Goal: Task Accomplishment & Management: Complete application form

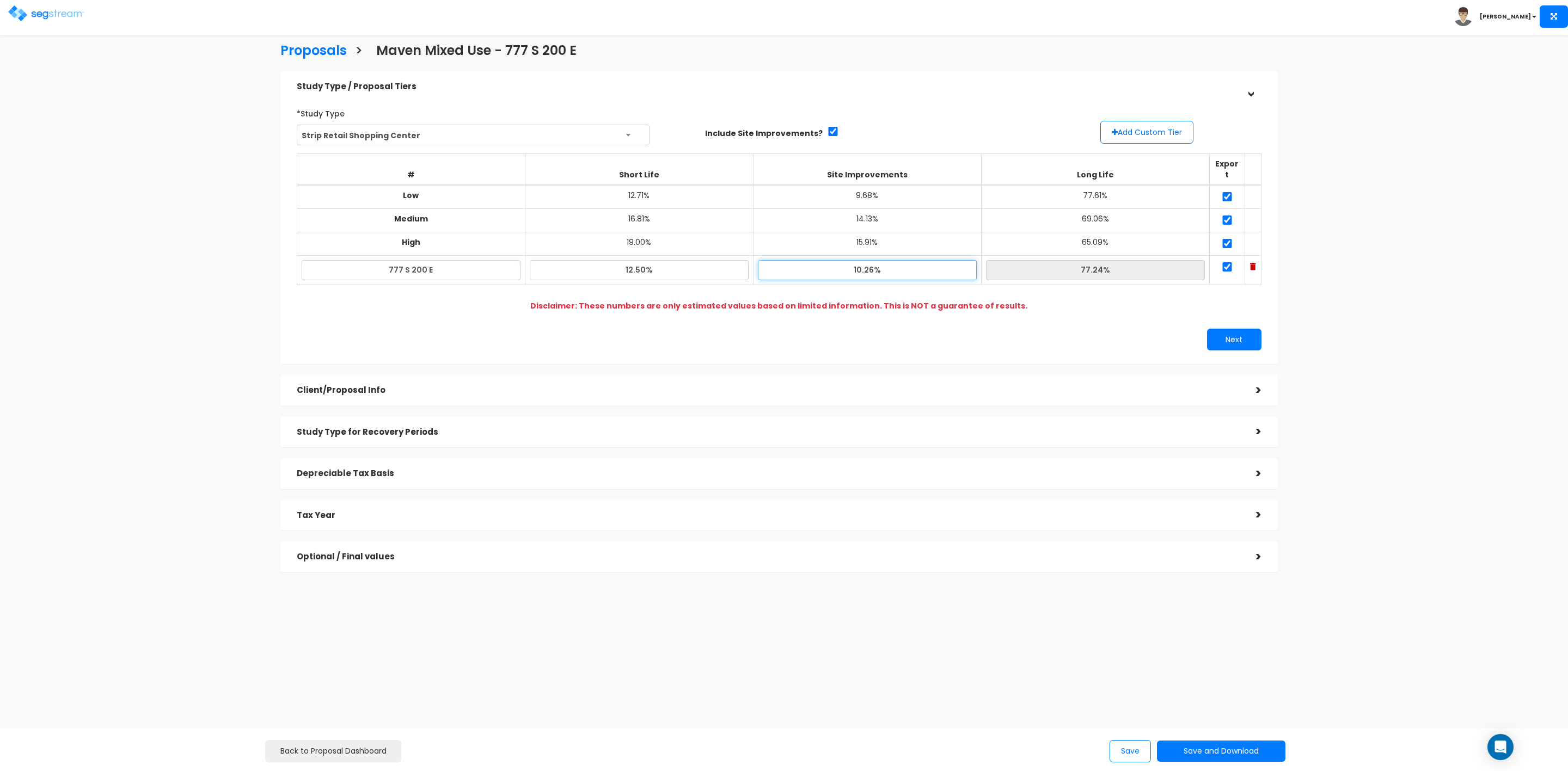
drag, startPoint x: 851, startPoint y: 262, endPoint x: 929, endPoint y: 262, distance: 78.0
click at [929, 262] on input "10.26%" at bounding box center [867, 270] width 219 height 20
type input "7.00%"
type input "80.50%"
click at [1032, 260] on input "80.50%" at bounding box center [1095, 270] width 219 height 20
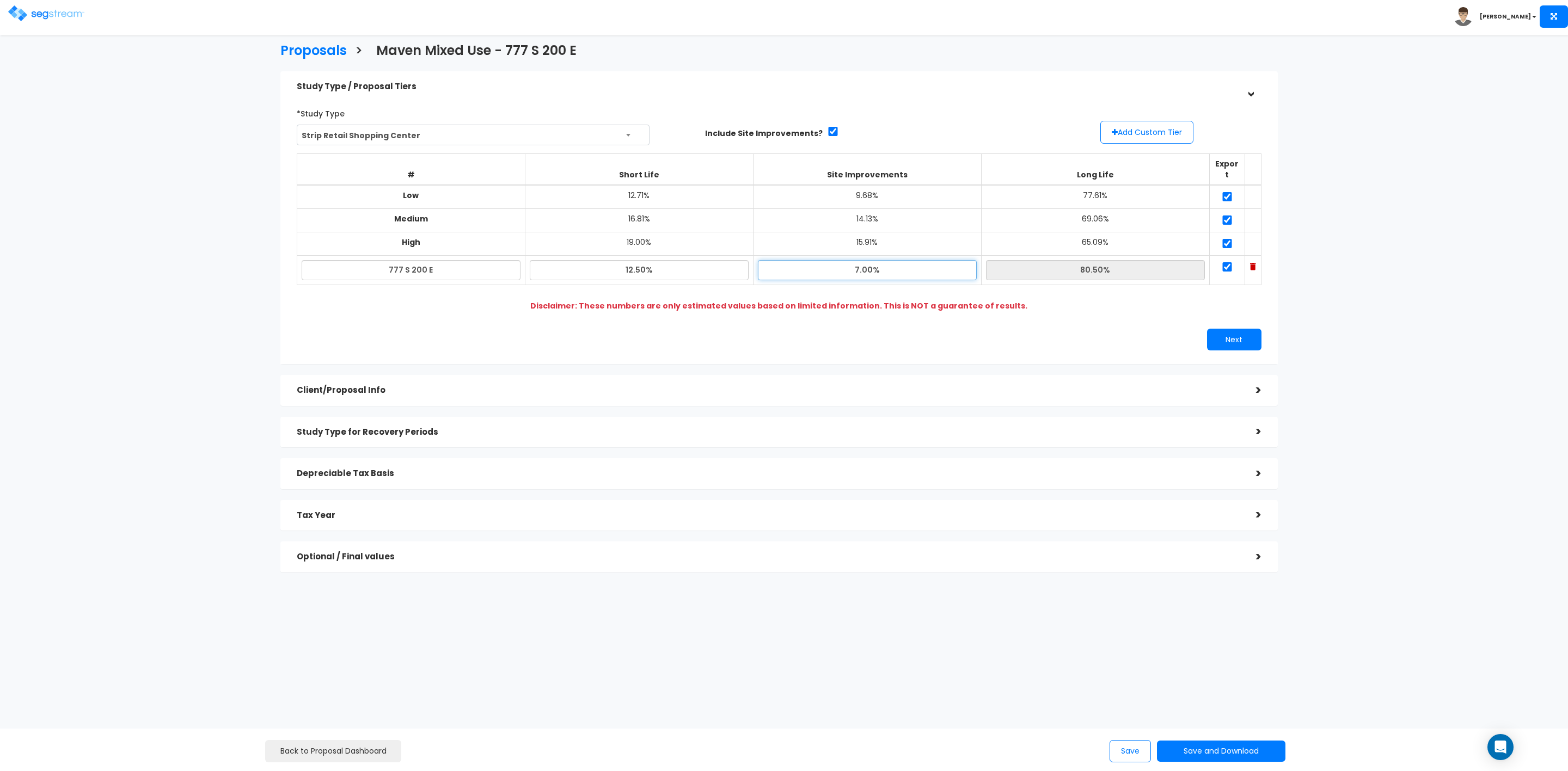
click at [867, 262] on input "7.00%" at bounding box center [867, 270] width 219 height 20
type input "7.50%"
type input "80.00%"
click at [708, 260] on input "12.50%" at bounding box center [639, 270] width 219 height 20
click at [809, 260] on input "7.50%" at bounding box center [867, 270] width 219 height 20
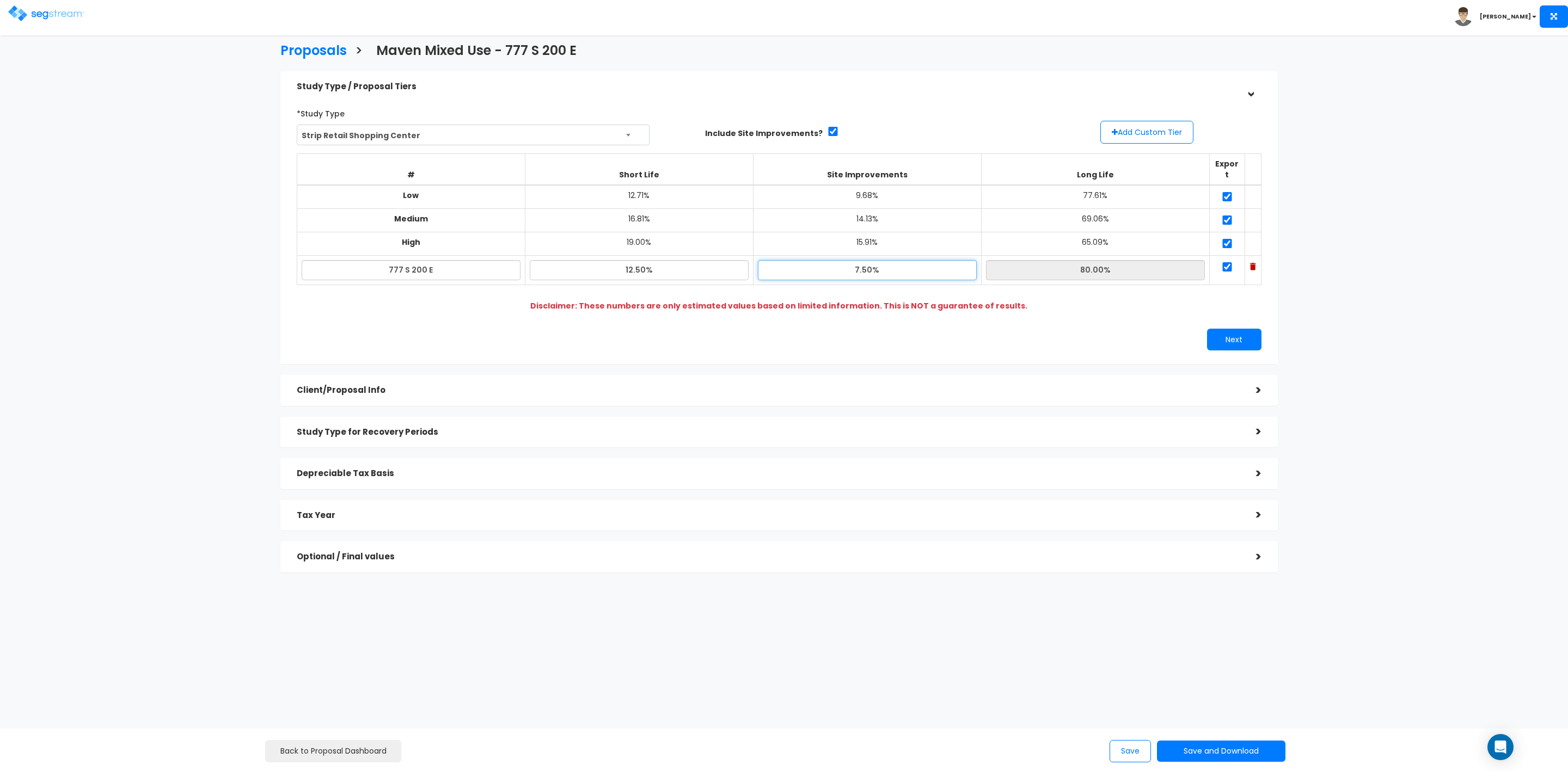
drag, startPoint x: 895, startPoint y: 264, endPoint x: 905, endPoint y: 264, distance: 10.0
click at [896, 264] on input "7.50%" at bounding box center [867, 270] width 219 height 20
drag, startPoint x: 1019, startPoint y: 258, endPoint x: 1028, endPoint y: 258, distance: 9.0
click at [1022, 260] on input "80.00%" at bounding box center [1095, 270] width 219 height 20
drag, startPoint x: 856, startPoint y: 262, endPoint x: 868, endPoint y: 262, distance: 12.0
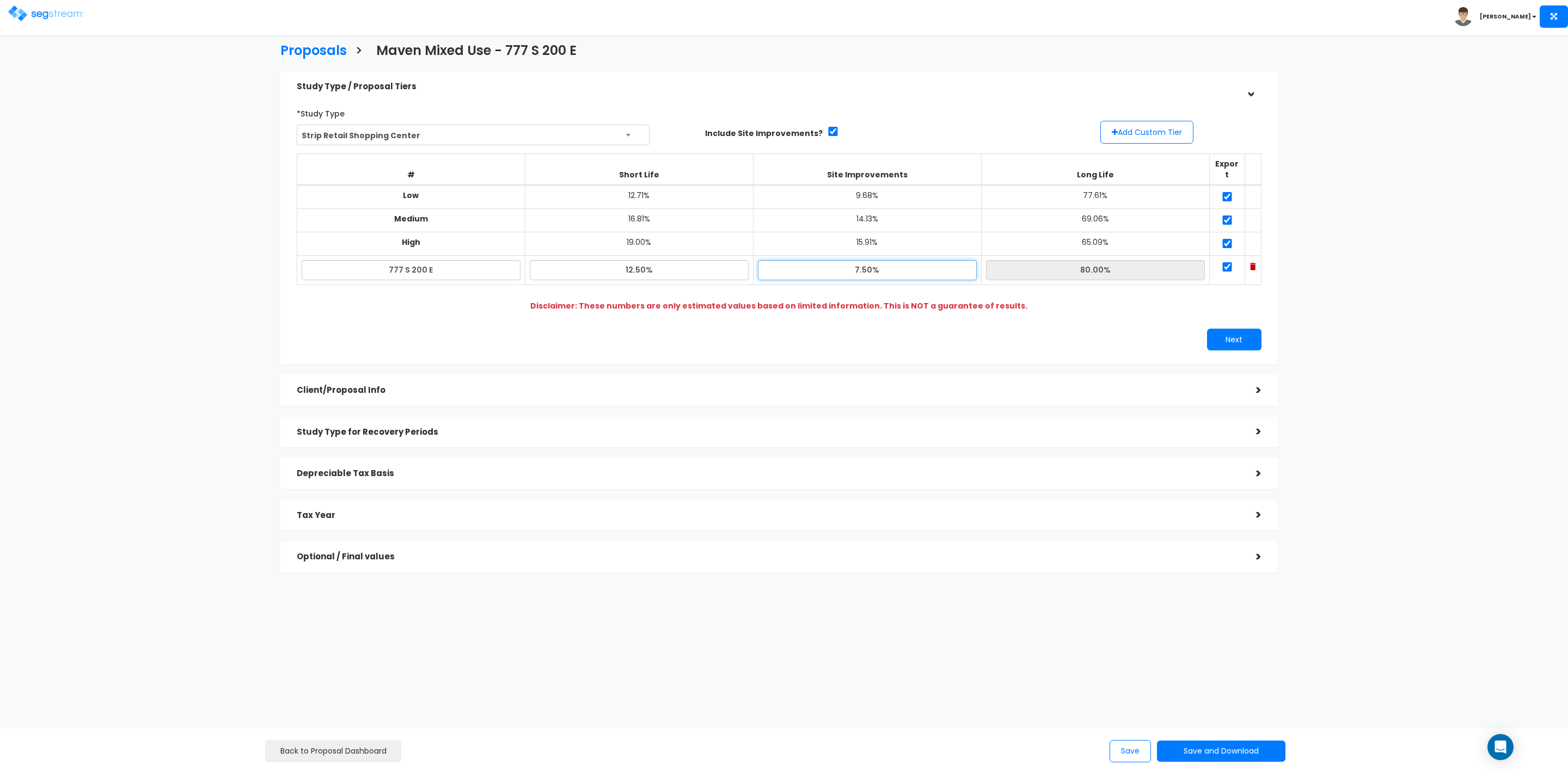
click at [868, 262] on input "7.50%" at bounding box center [867, 270] width 219 height 20
click at [944, 264] on input "6.490%" at bounding box center [867, 270] width 219 height 20
type input "6.49%"
type input "81.01%"
click at [1032, 262] on input "81.01%" at bounding box center [1095, 270] width 219 height 20
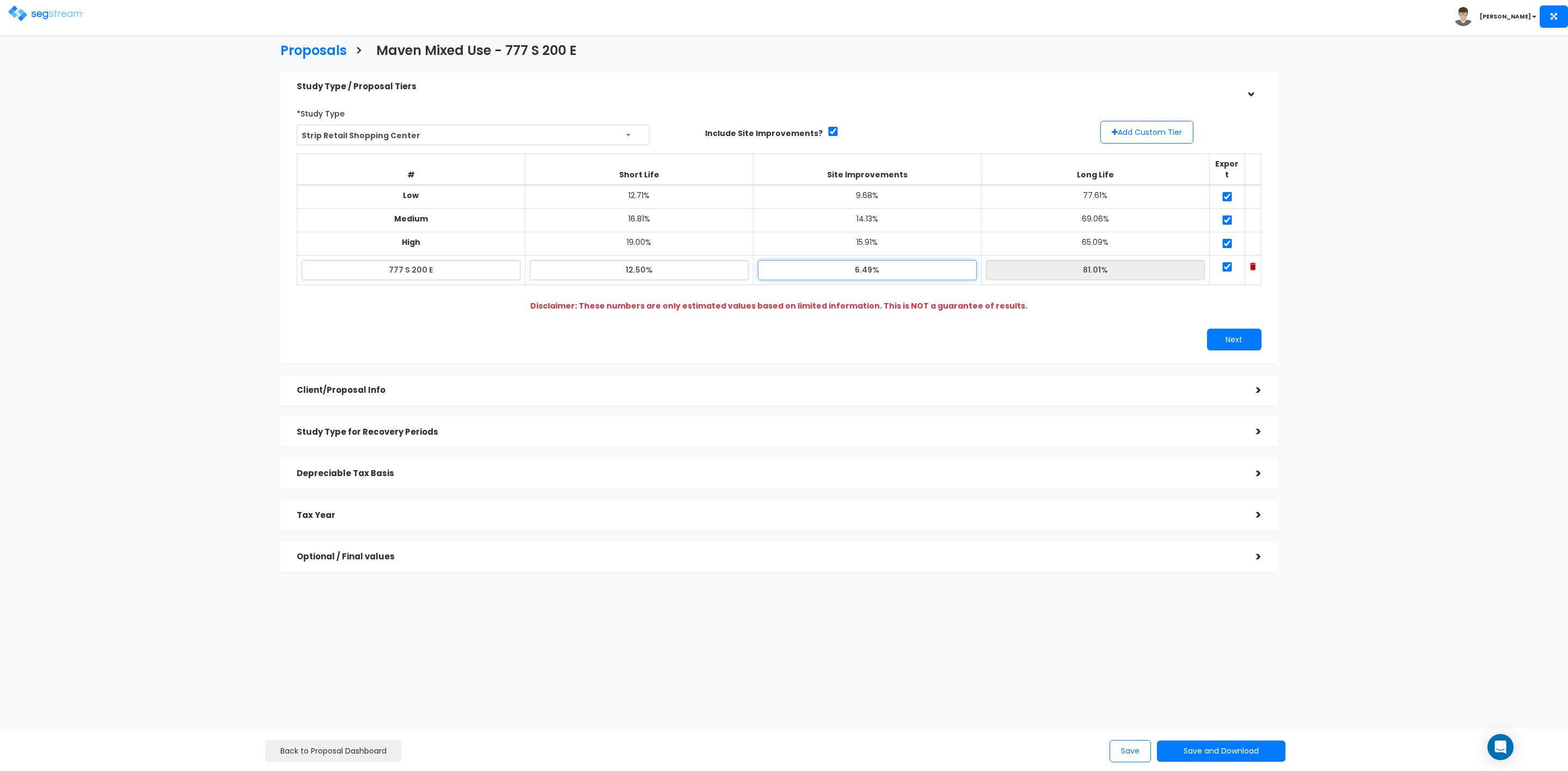
click at [853, 260] on input "6.49%" at bounding box center [867, 270] width 219 height 20
click at [789, 260] on input "7.49%" at bounding box center [867, 270] width 219 height 20
type input "7.49%"
type input "80.01%"
click at [1005, 260] on input "80.01%" at bounding box center [1095, 270] width 219 height 20
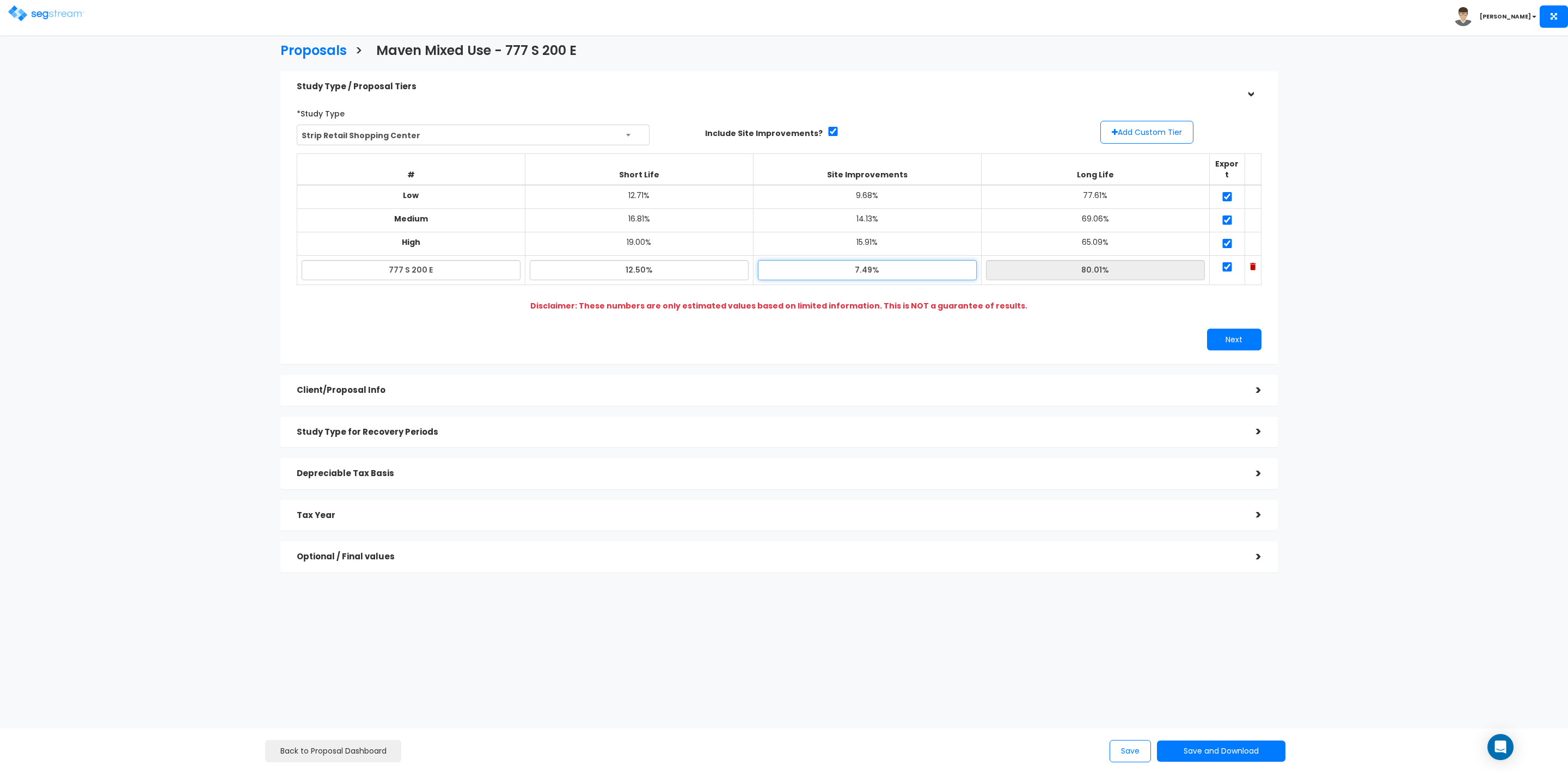
click at [860, 264] on input "7.49%" at bounding box center [867, 270] width 219 height 20
type input "8.49%"
type input "79.01%"
click at [1005, 232] on td "65.09%" at bounding box center [1096, 244] width 228 height 23
click at [1229, 329] on button "Next" at bounding box center [1234, 339] width 54 height 22
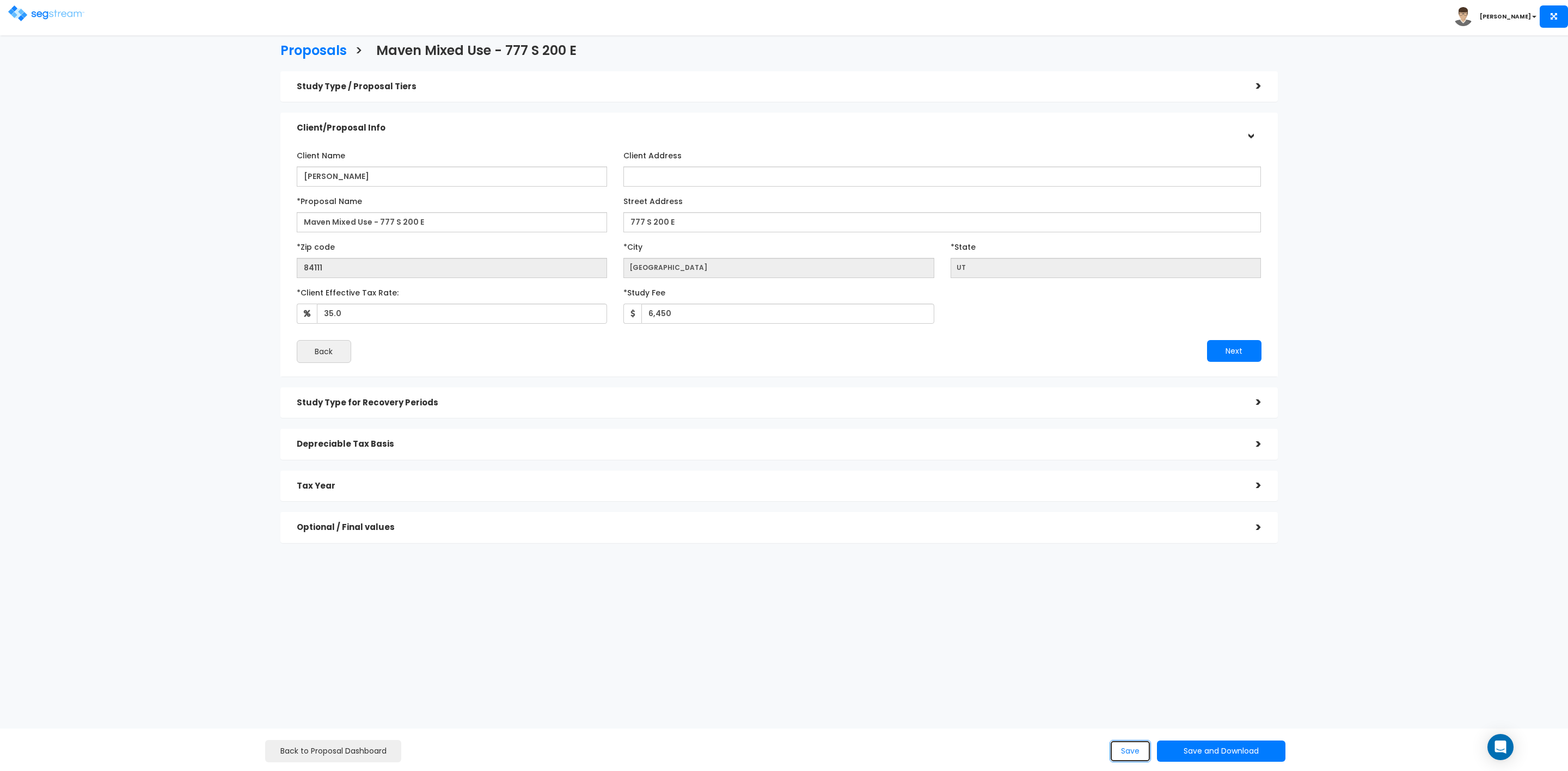
click at [1135, 748] on button "Save" at bounding box center [1130, 751] width 41 height 22
click at [48, 10] on img at bounding box center [46, 13] width 76 height 16
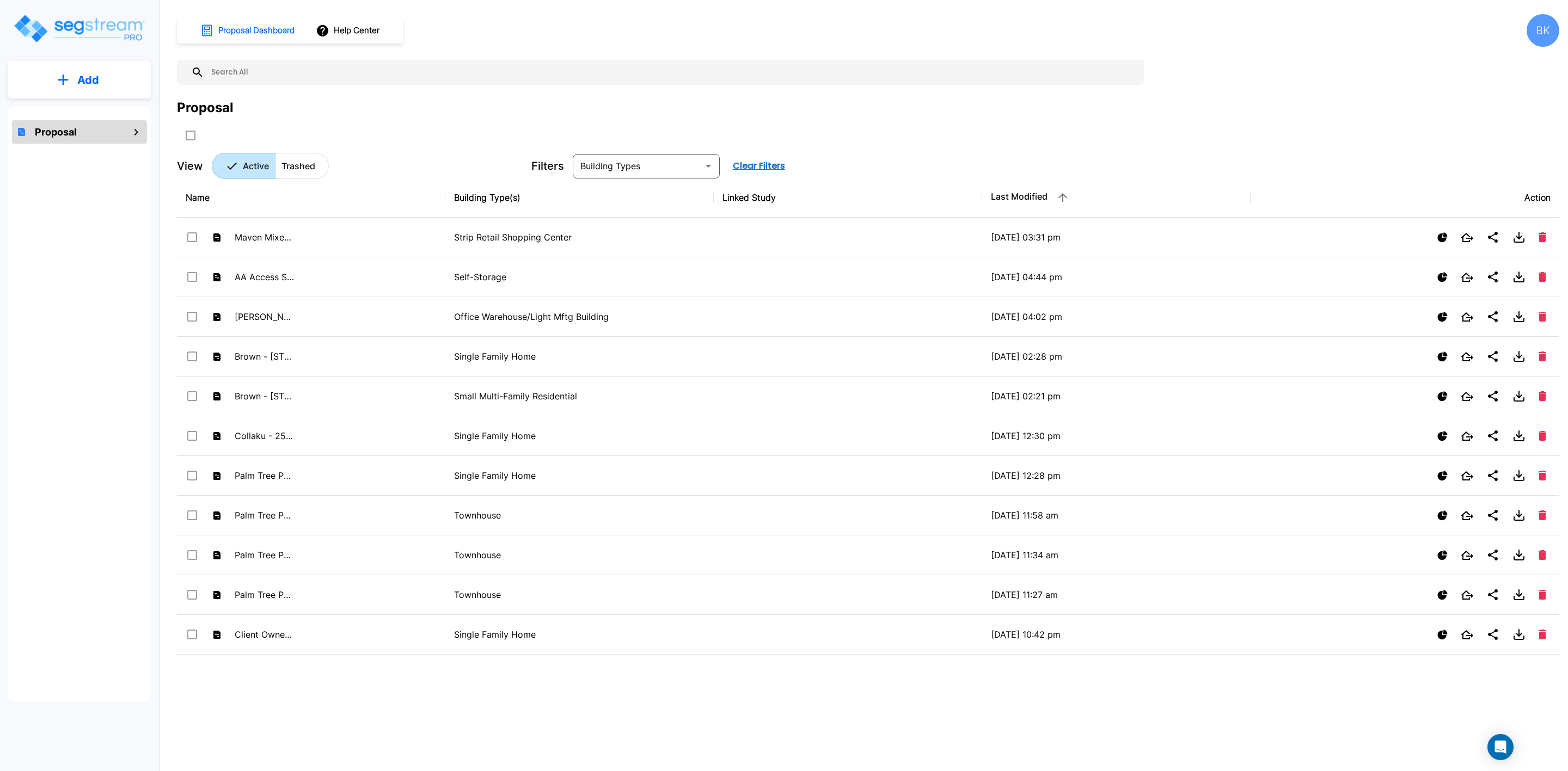
click at [88, 75] on p "Add" at bounding box center [87, 80] width 22 height 16
click at [89, 108] on p "Add Proposal" at bounding box center [86, 110] width 56 height 13
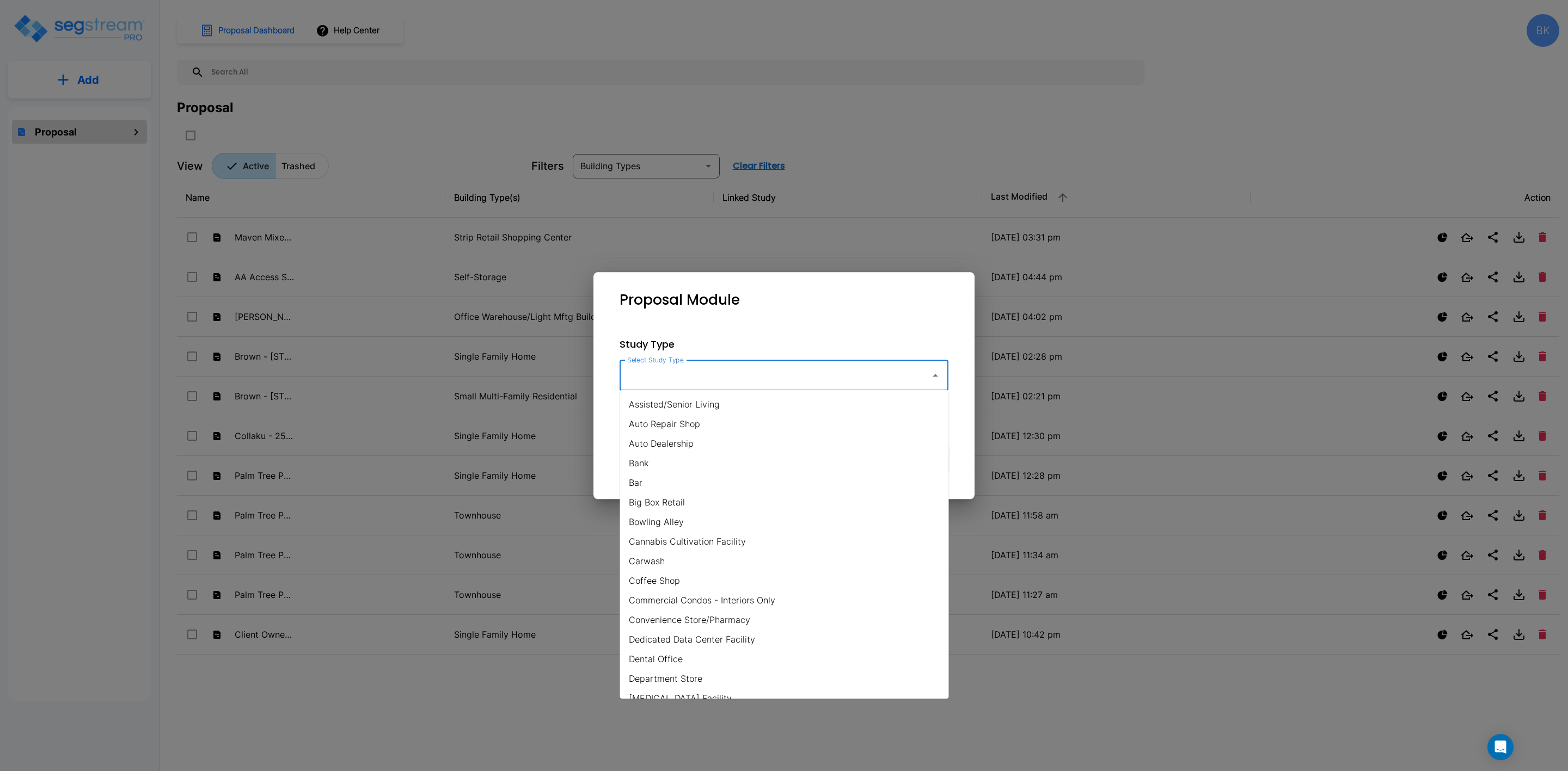
click at [732, 386] on input "Select Study Type" at bounding box center [772, 376] width 296 height 21
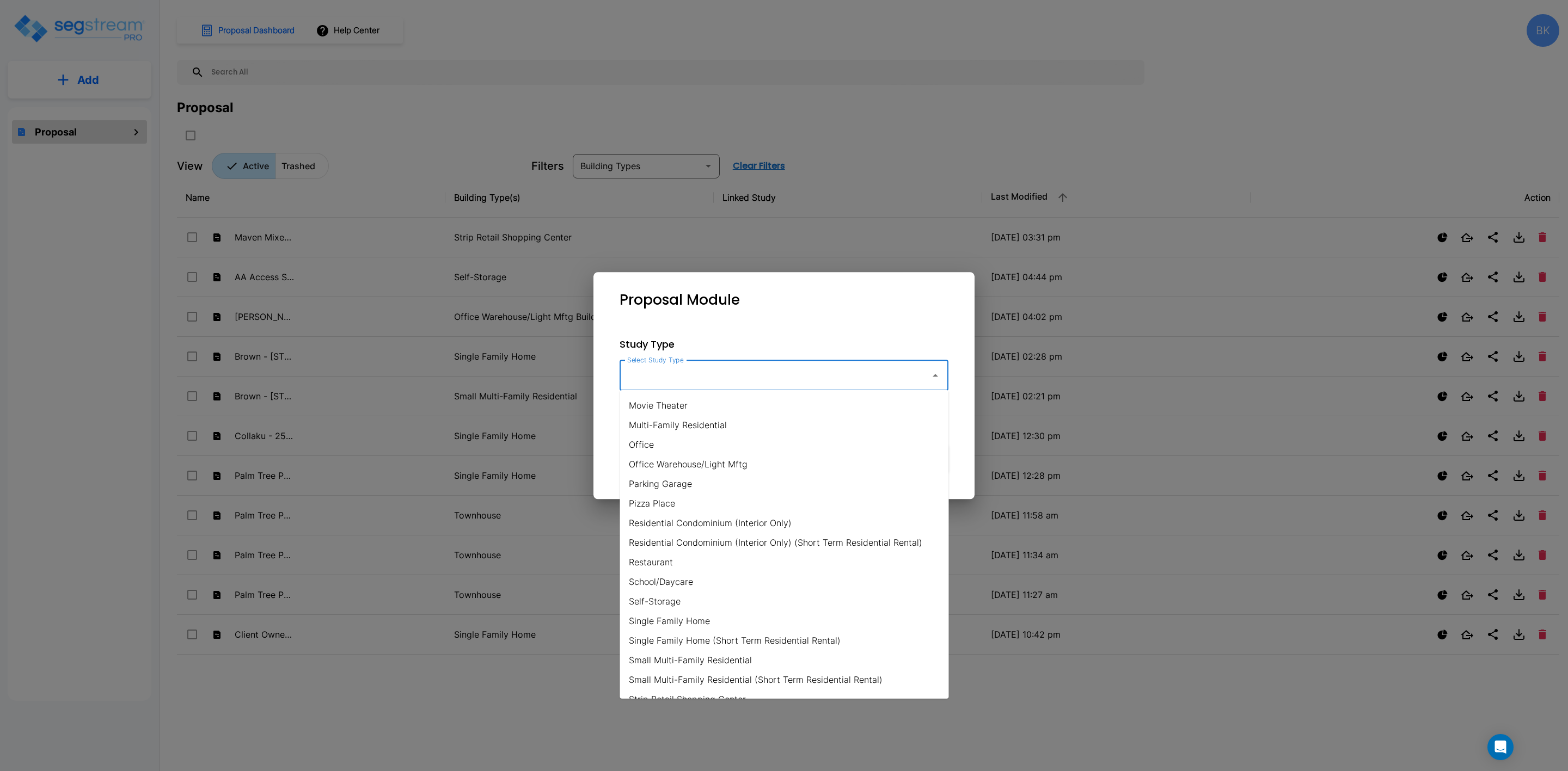
scroll to position [680, 0]
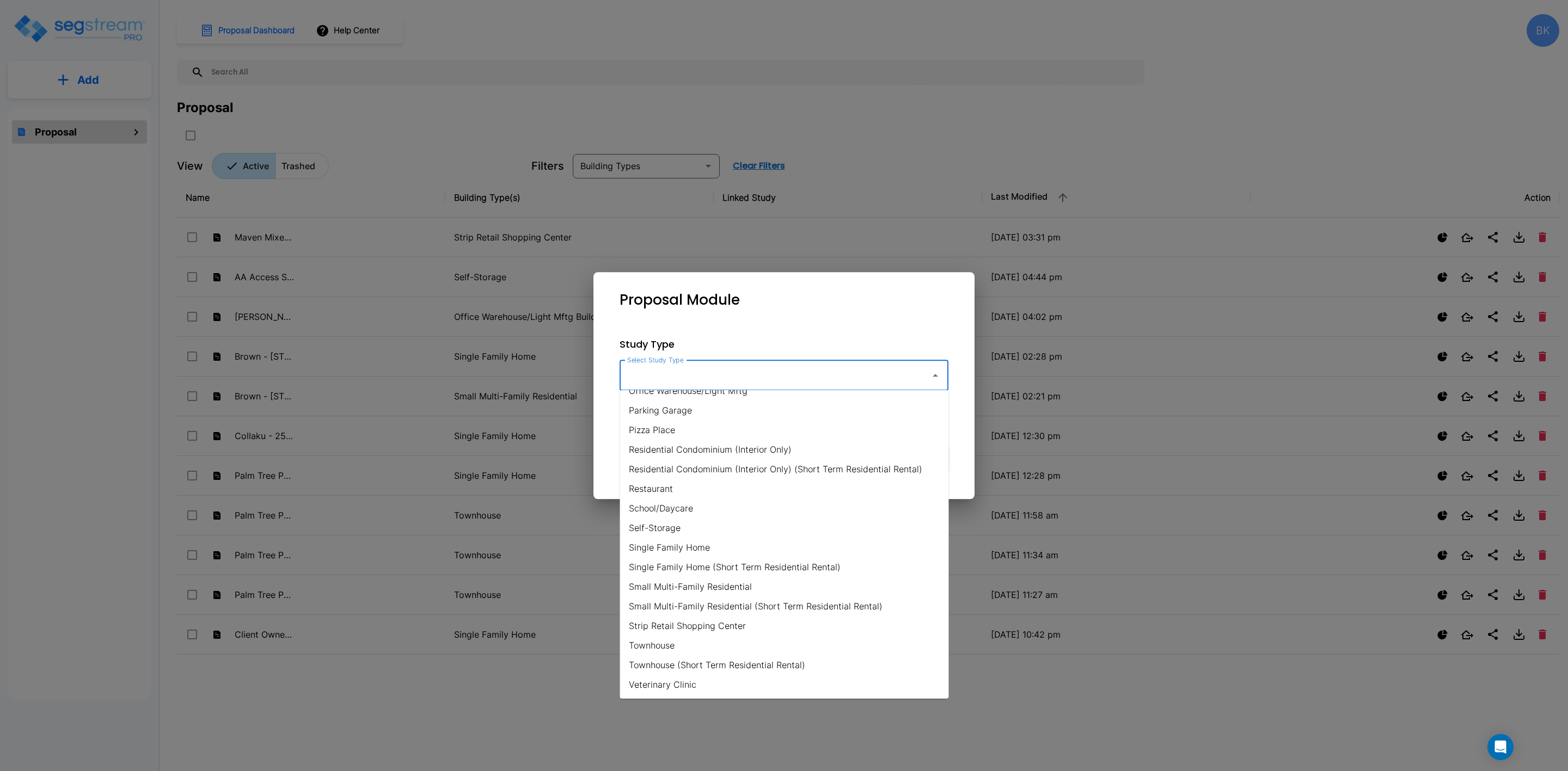
click at [676, 541] on li "Single Family Home" at bounding box center [784, 547] width 329 height 20
type input "Single Family Home"
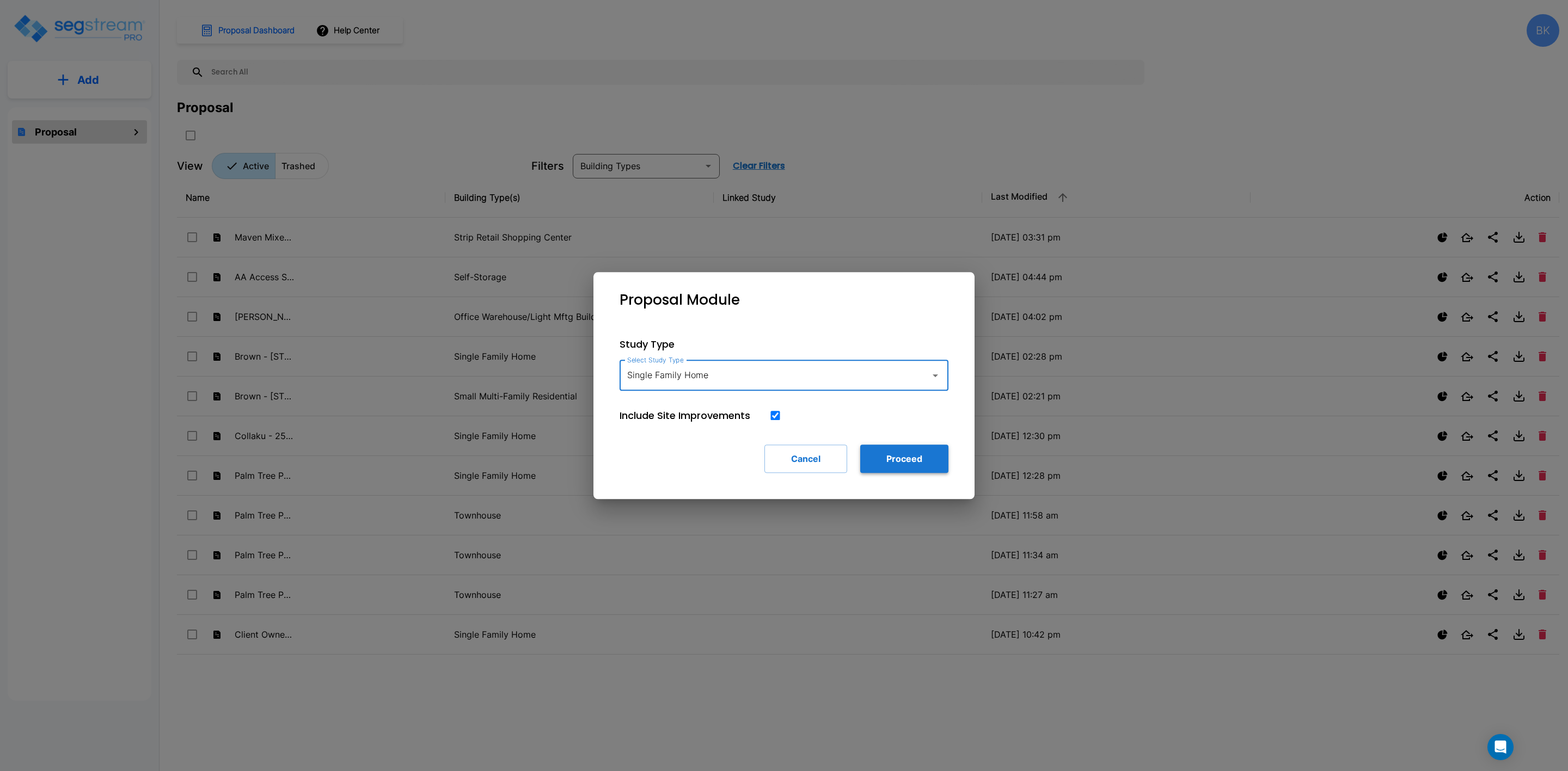
click at [902, 459] on button "Proceed" at bounding box center [904, 459] width 88 height 28
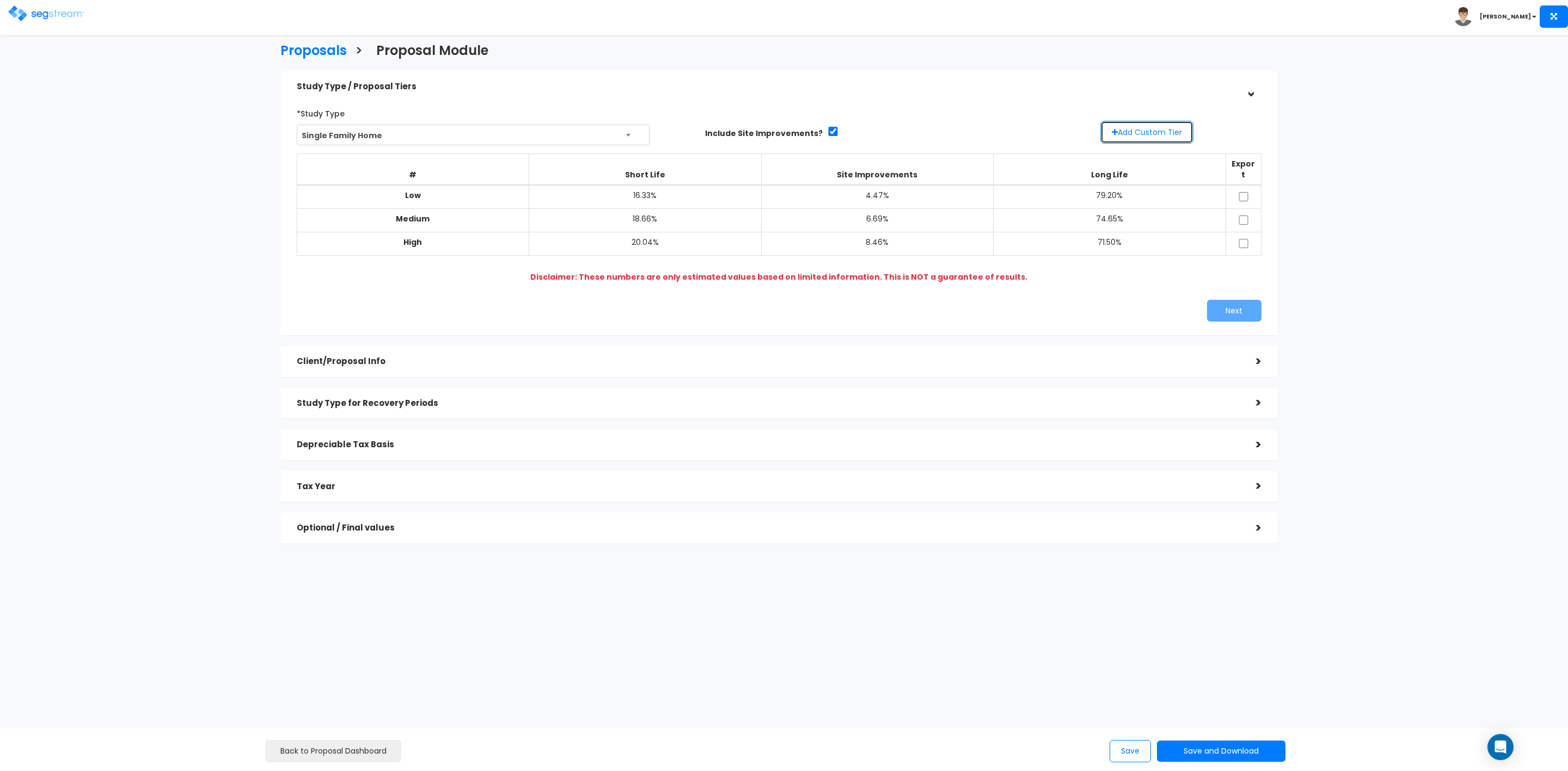
click at [1182, 136] on button "Add Custom Tier" at bounding box center [1147, 132] width 93 height 23
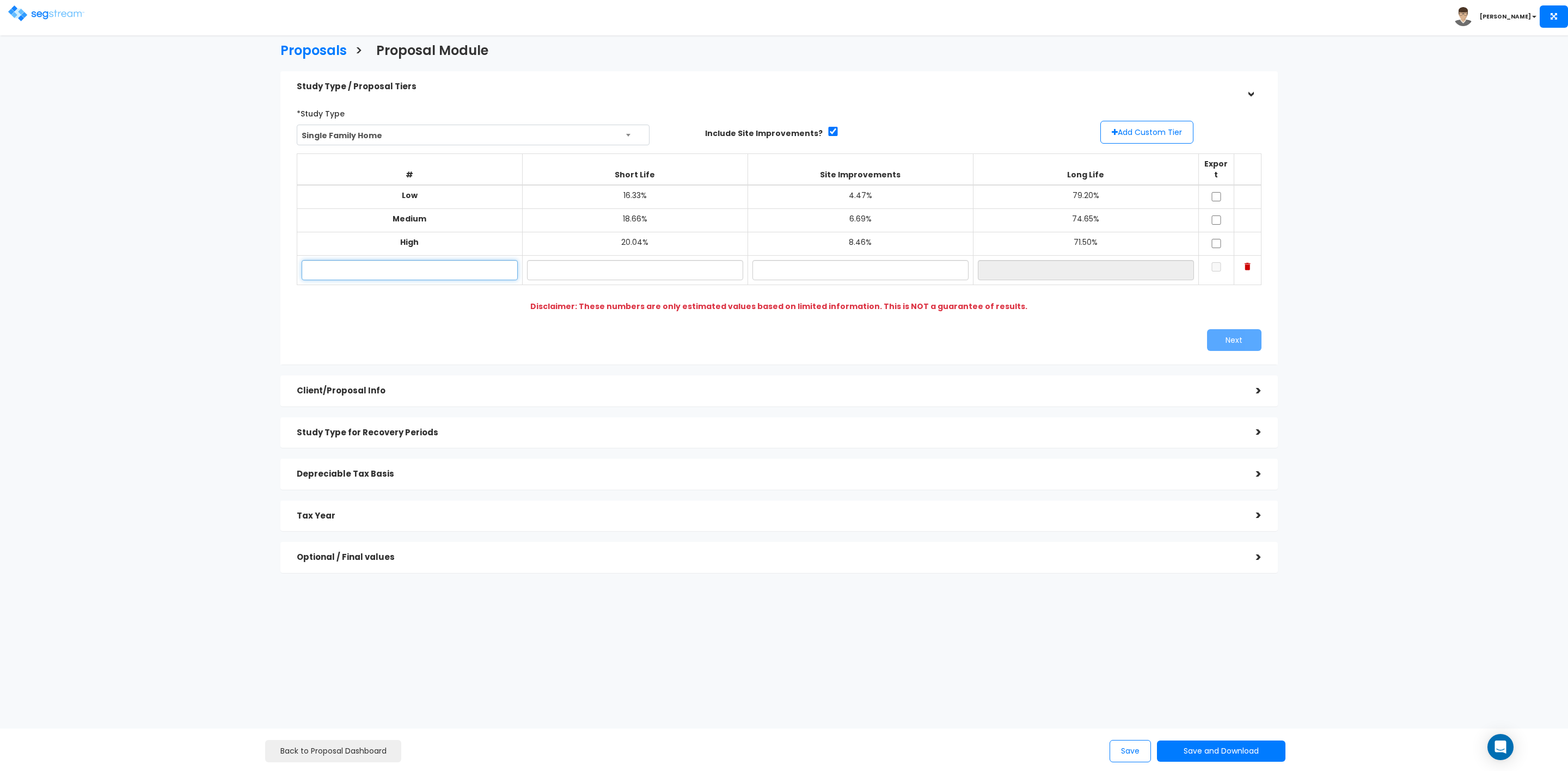
click at [433, 260] on input "text" at bounding box center [409, 270] width 216 height 20
type input "1627 Ripple Ridge Dr"
click at [680, 260] on input "text" at bounding box center [635, 270] width 216 height 20
type input "18.56%"
click at [848, 260] on input "text" at bounding box center [860, 270] width 216 height 20
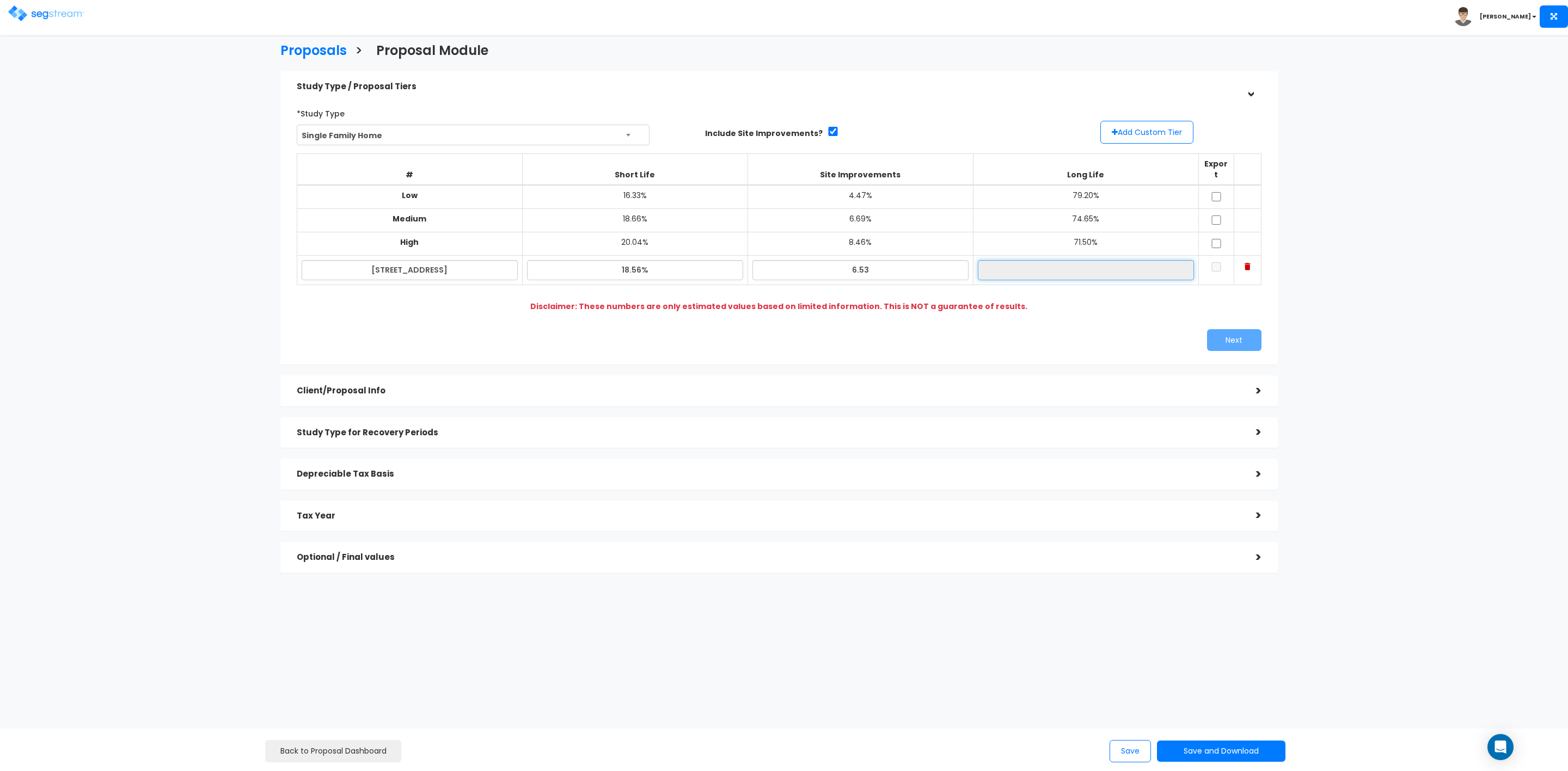
type input "6.53%"
type input "74.91%"
click at [1041, 260] on input "74.91%" at bounding box center [1086, 270] width 216 height 20
click at [1216, 192] on input "checkbox" at bounding box center [1216, 197] width 11 height 9
checkbox input "true"
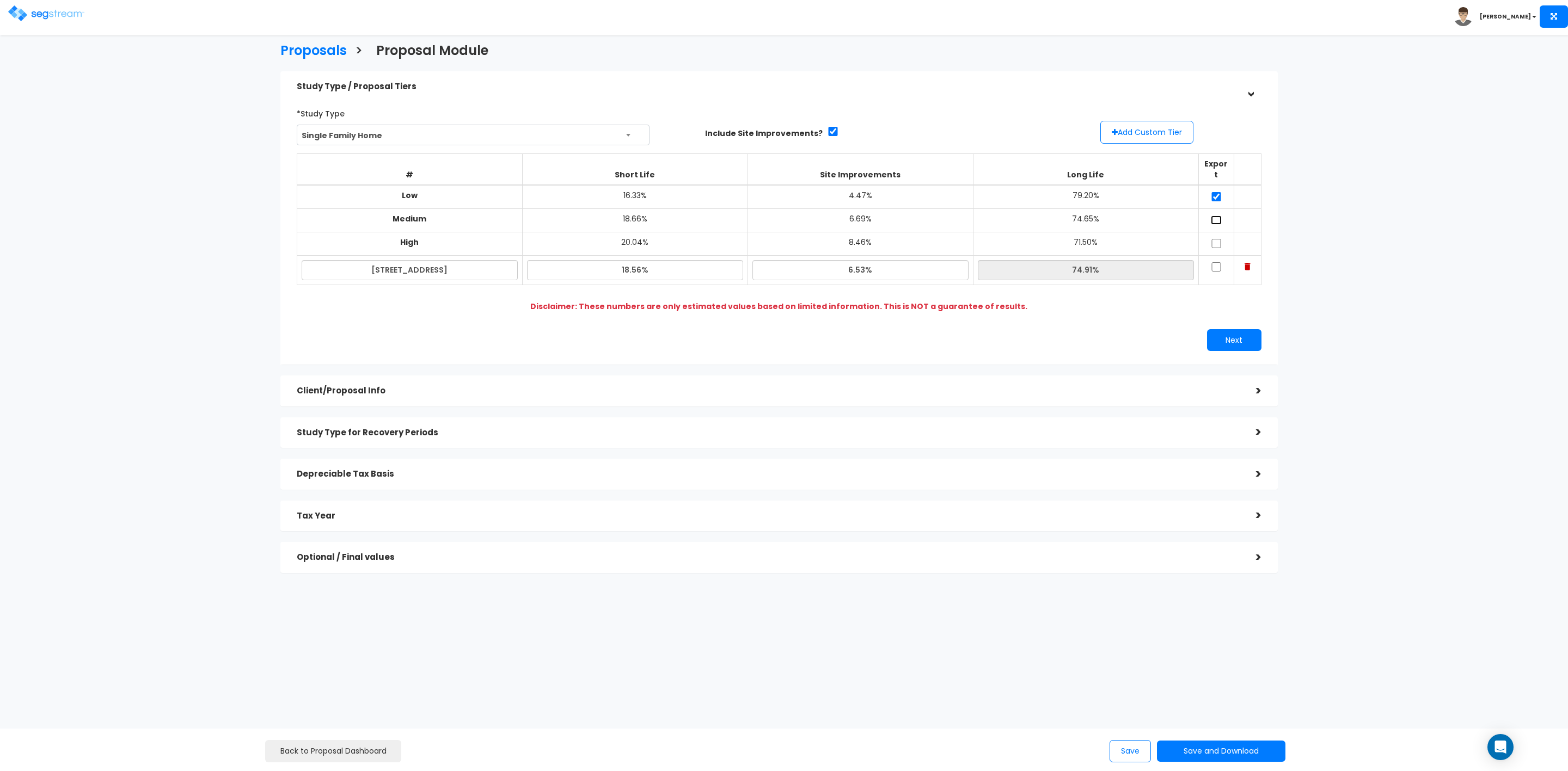
click at [1219, 215] on input "checkbox" at bounding box center [1216, 220] width 11 height 9
checkbox input "true"
click at [1218, 239] on input "checkbox" at bounding box center [1216, 243] width 11 height 9
checkbox input "true"
drag, startPoint x: 1217, startPoint y: 258, endPoint x: 1222, endPoint y: 279, distance: 21.6
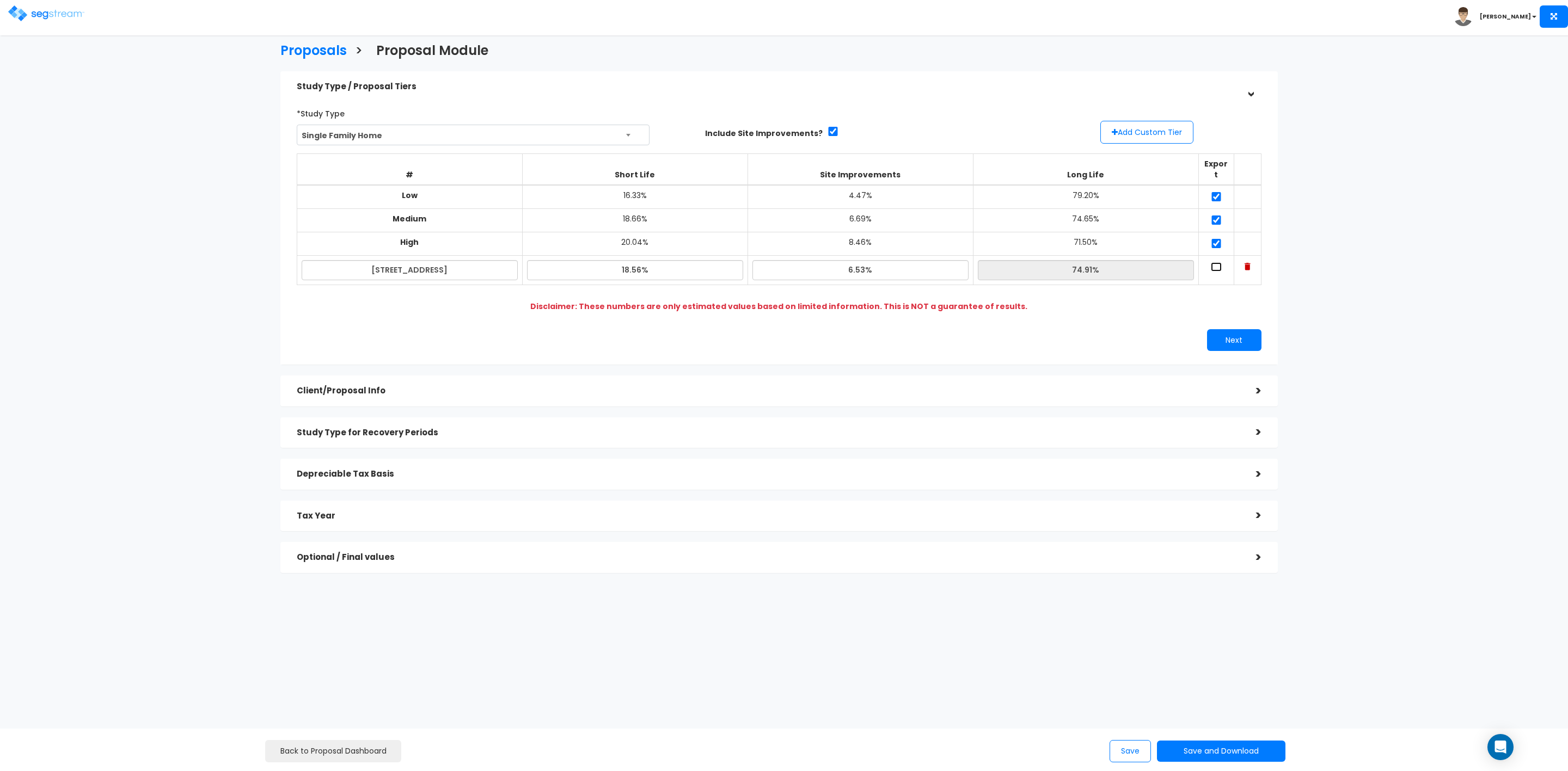
click at [1217, 262] on input "checkbox" at bounding box center [1216, 267] width 11 height 9
checkbox input "true"
click at [1235, 329] on button "Next" at bounding box center [1234, 340] width 54 height 22
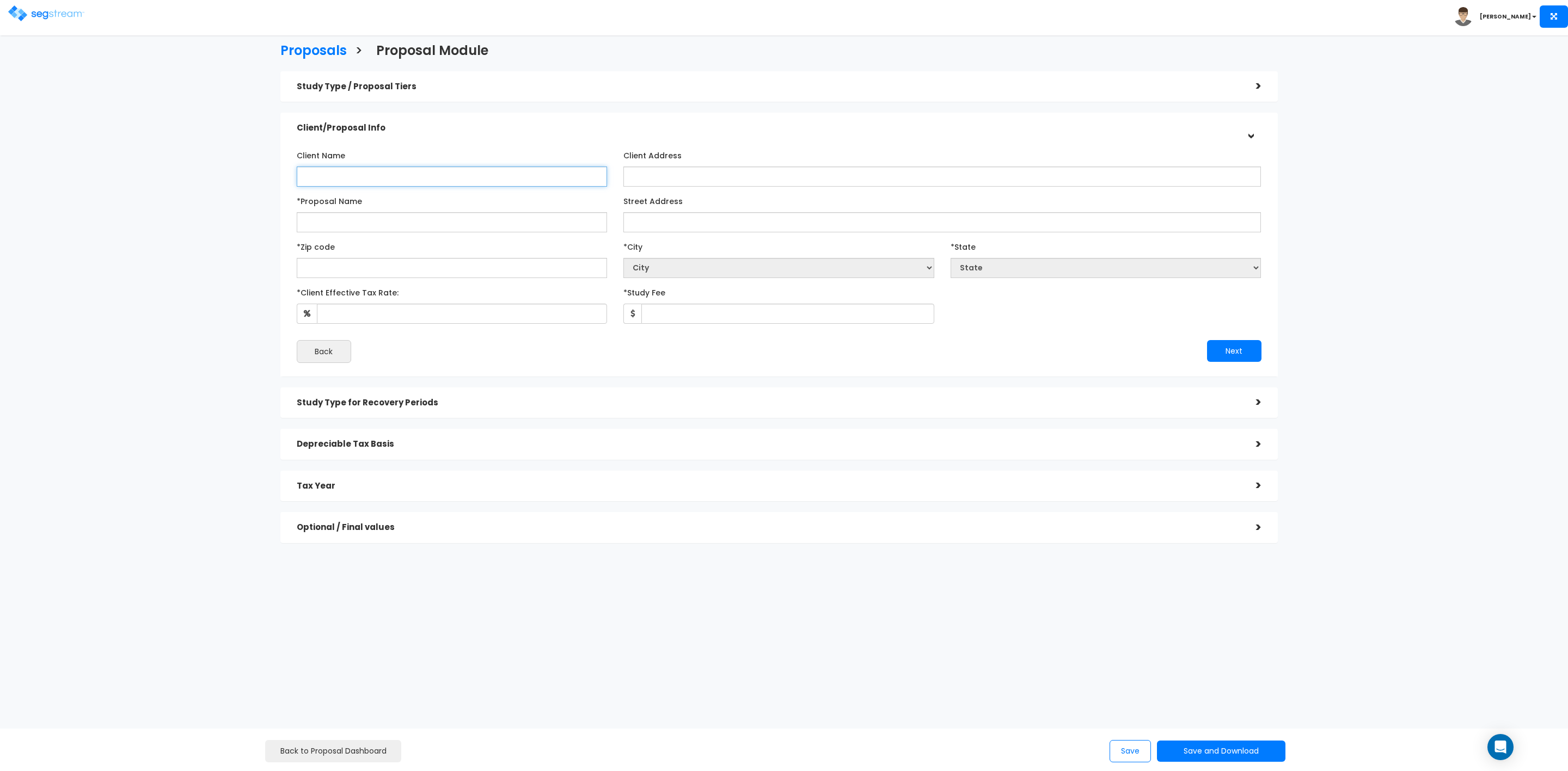
click at [403, 177] on input "Client Name" at bounding box center [452, 176] width 311 height 20
type input "[PERSON_NAME] and [PERSON_NAME]"
click at [649, 175] on input "Client Address" at bounding box center [942, 176] width 638 height 20
click at [365, 221] on input "*Proposal Name" at bounding box center [452, 222] width 311 height 20
click at [423, 222] on input "*Proposal Name" at bounding box center [452, 222] width 311 height 20
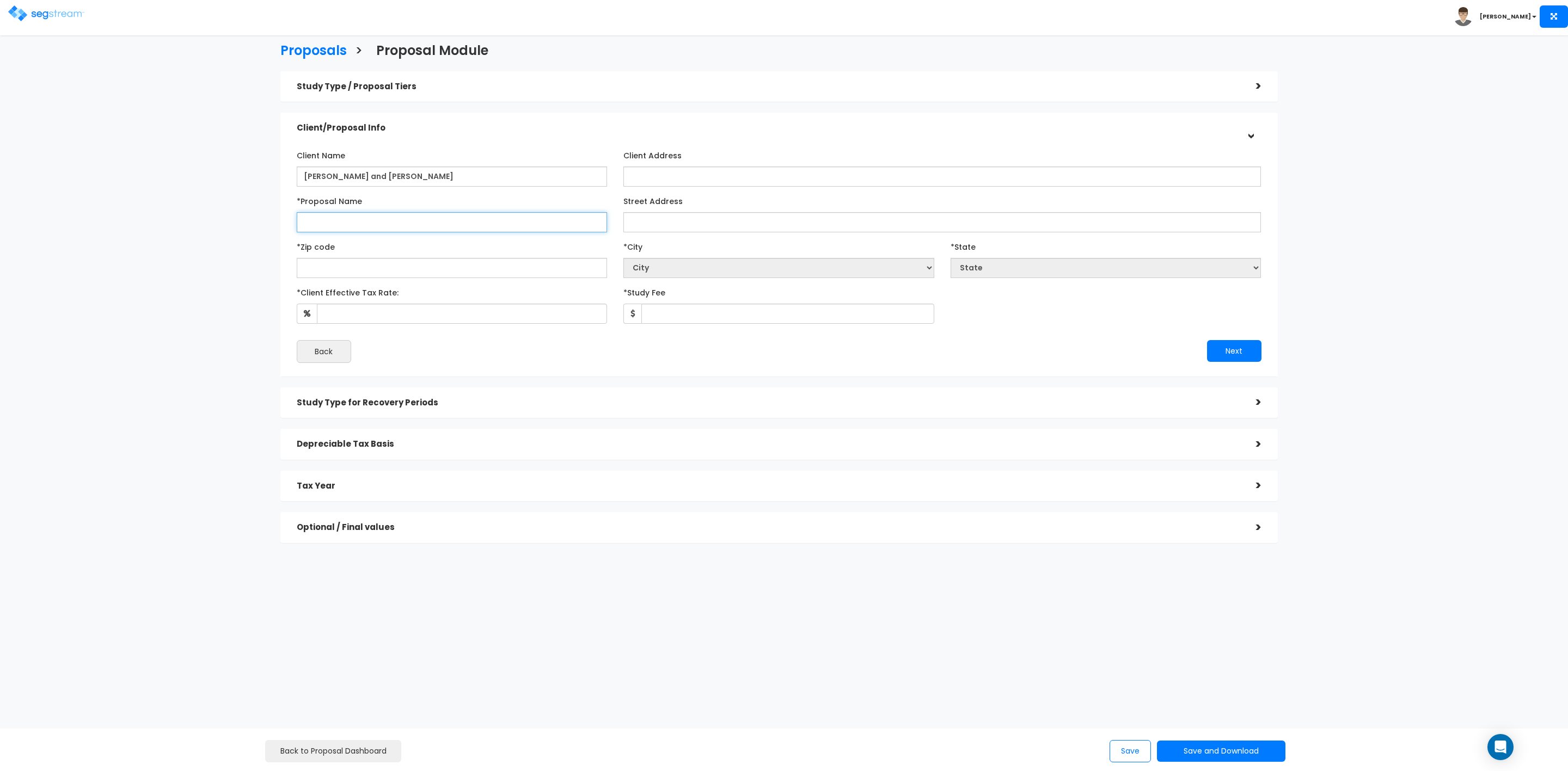
type input "J"
type input "R"
type input "Cram - [STREET_ADDRESS]"
click at [688, 227] on input "Street Address" at bounding box center [942, 222] width 638 height 20
type input "[STREET_ADDRESS]"
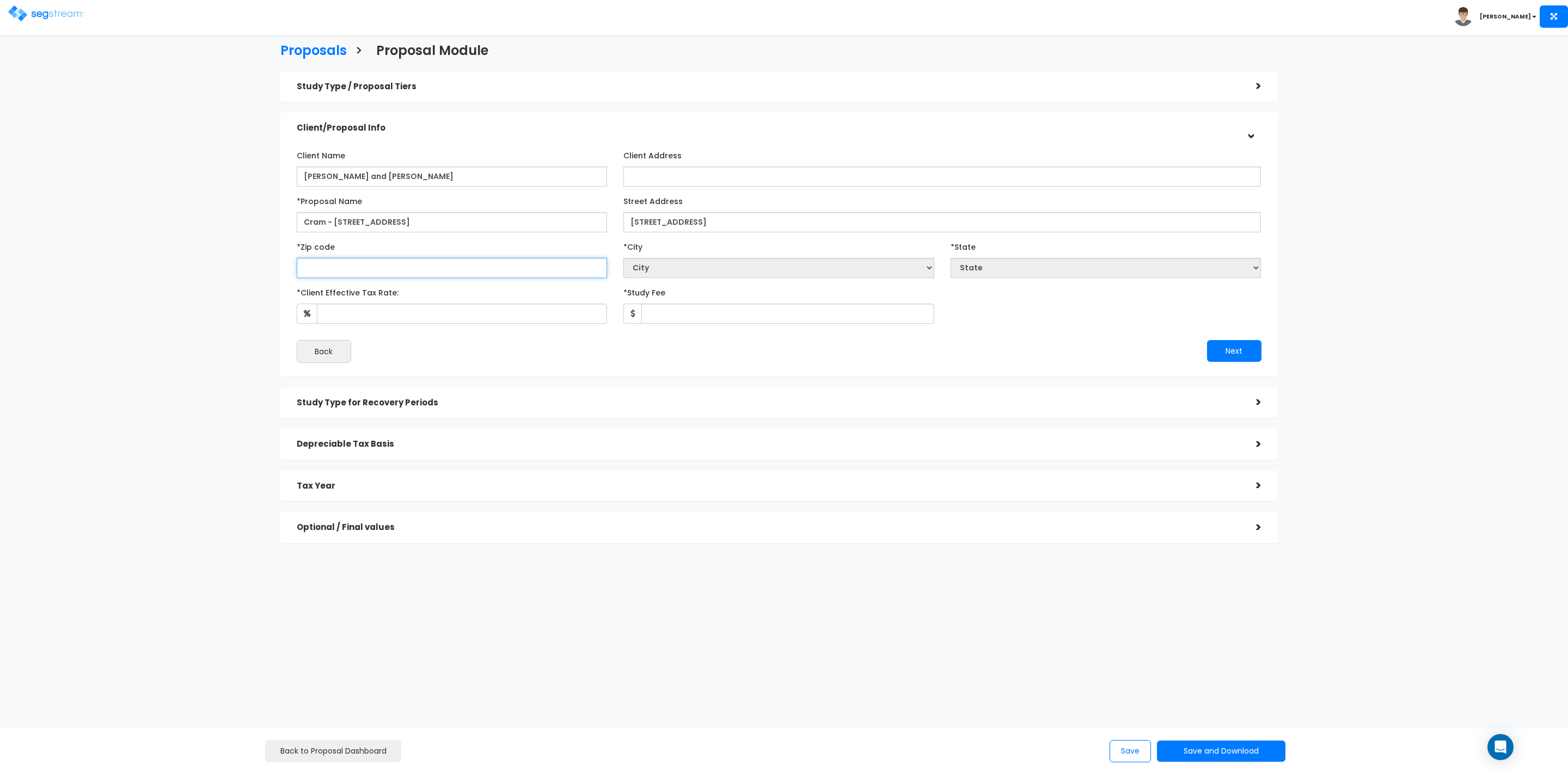
click at [444, 271] on input "text" at bounding box center [452, 268] width 311 height 20
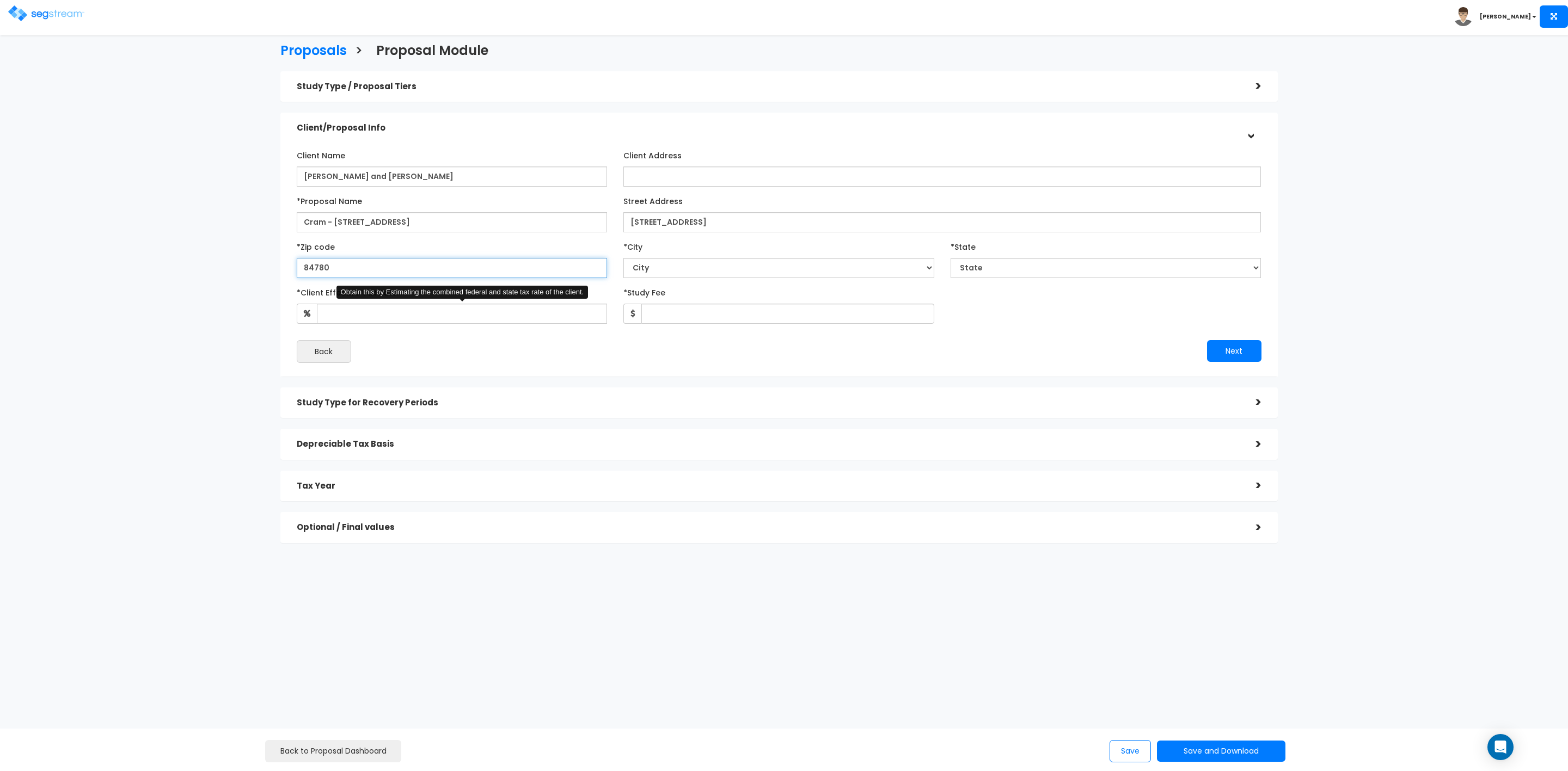
type input "84780"
click at [502, 307] on input "*Client Effective Tax Rate:" at bounding box center [463, 314] width 291 height 20
click at [673, 268] on select "City" at bounding box center [778, 268] width 311 height 20
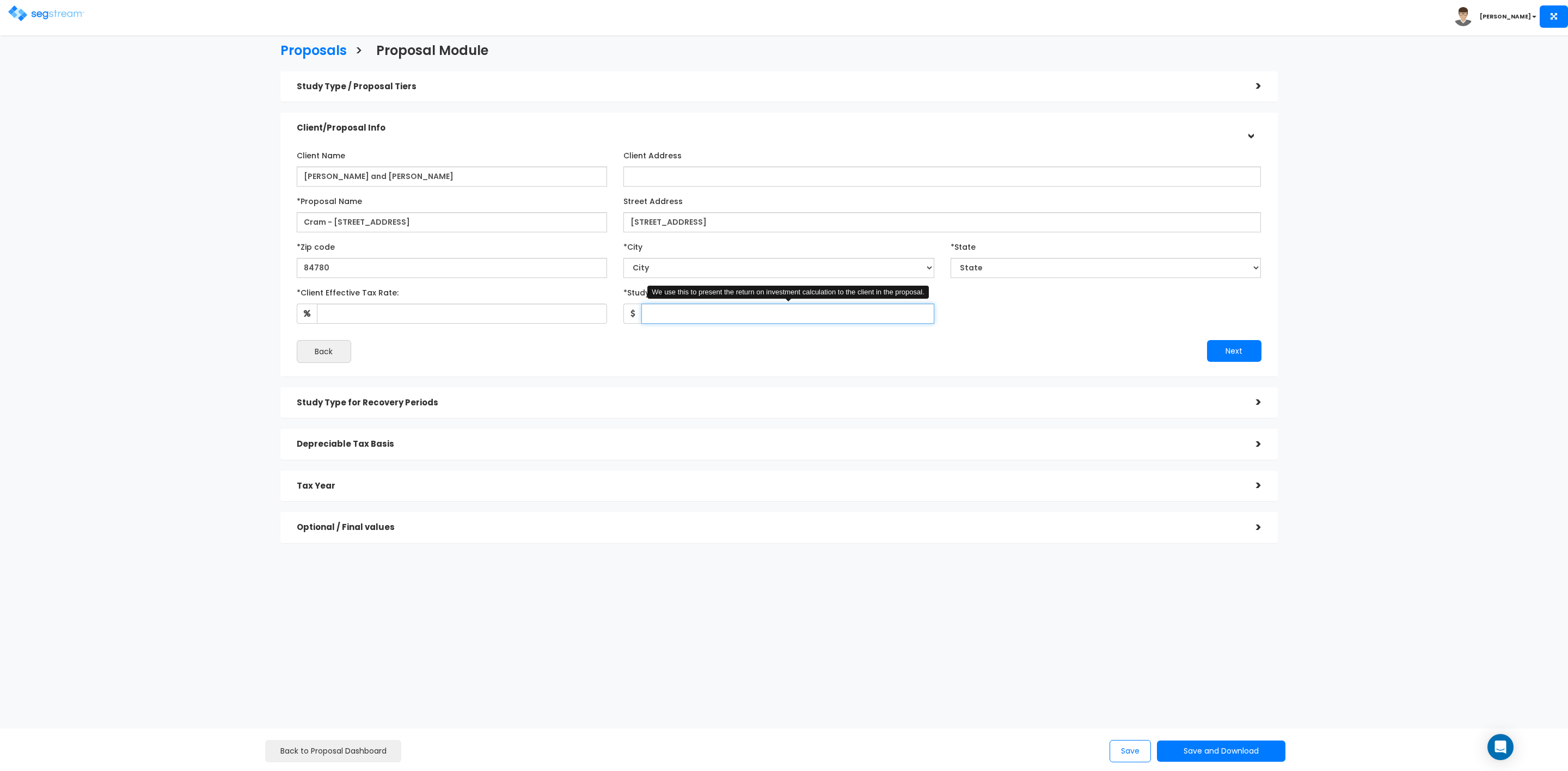
click at [915, 312] on input "*Study Fee" at bounding box center [788, 314] width 293 height 20
click at [404, 304] on input "*Client Effective Tax Rate:" at bounding box center [463, 314] width 291 height 20
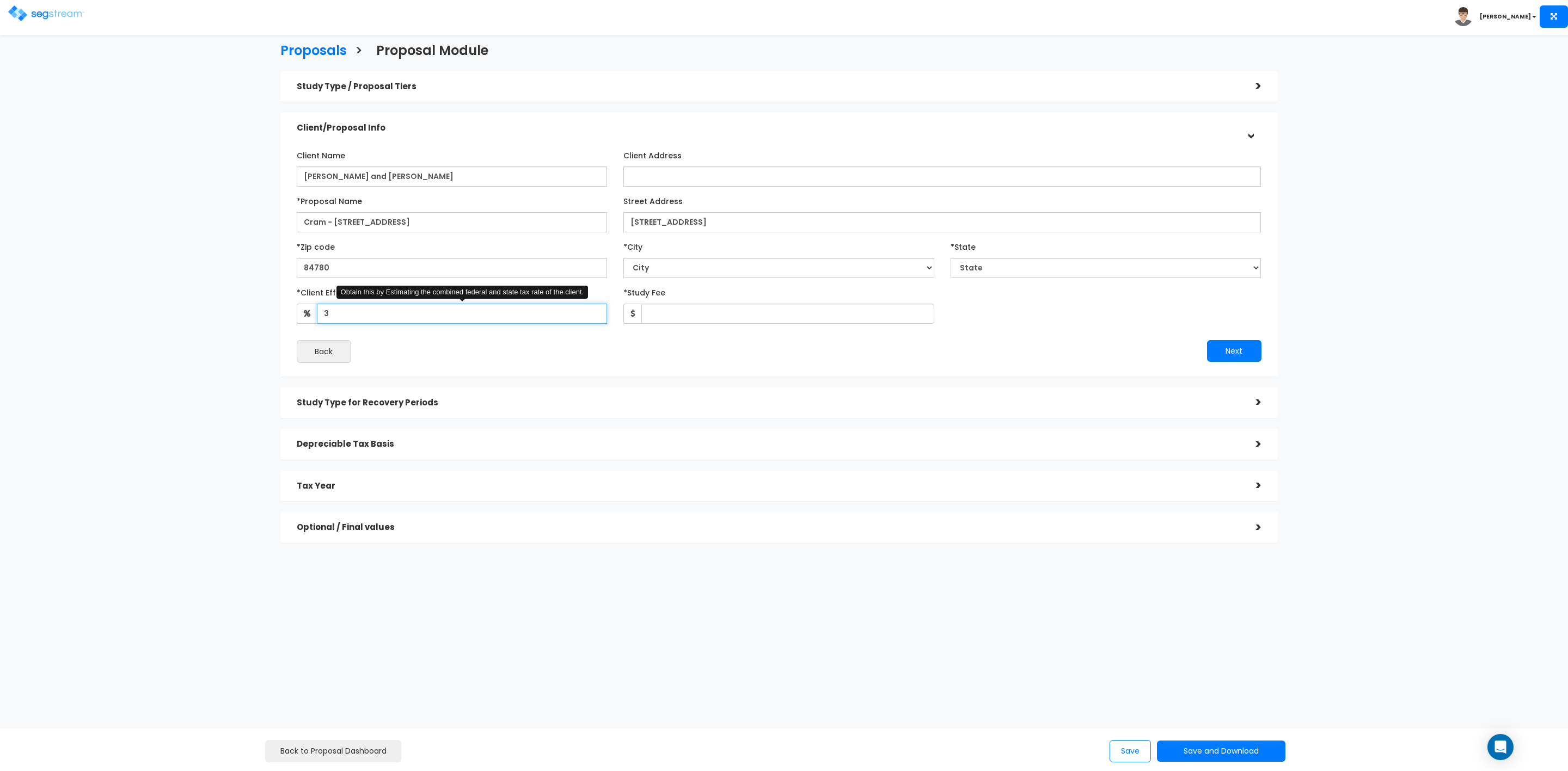
type input "35"
select select "UT"
type input "35"
click at [683, 310] on input "*Study Fee" at bounding box center [788, 314] width 293 height 20
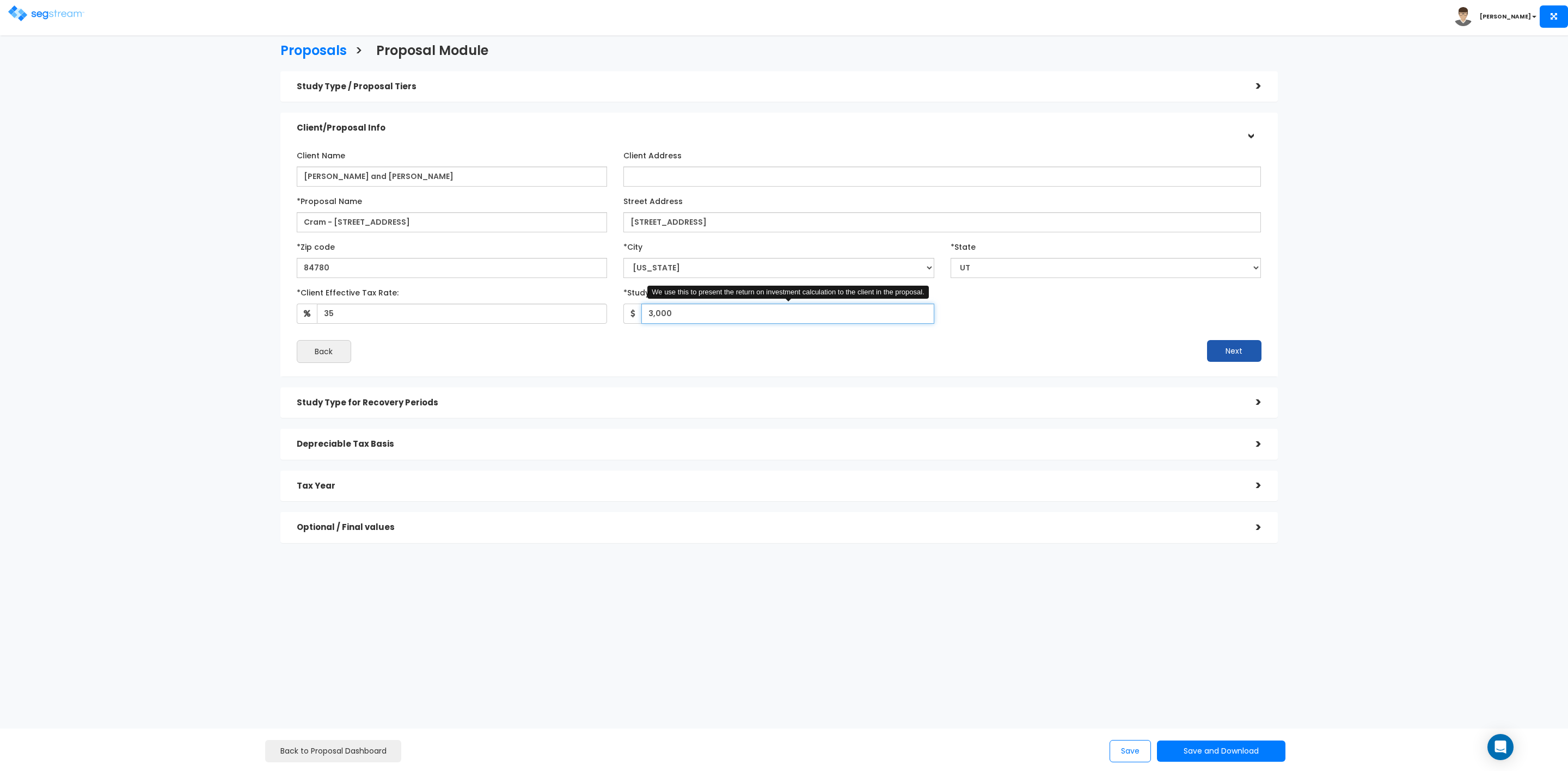
type input "3,000"
click at [1220, 348] on button "Next" at bounding box center [1234, 351] width 54 height 22
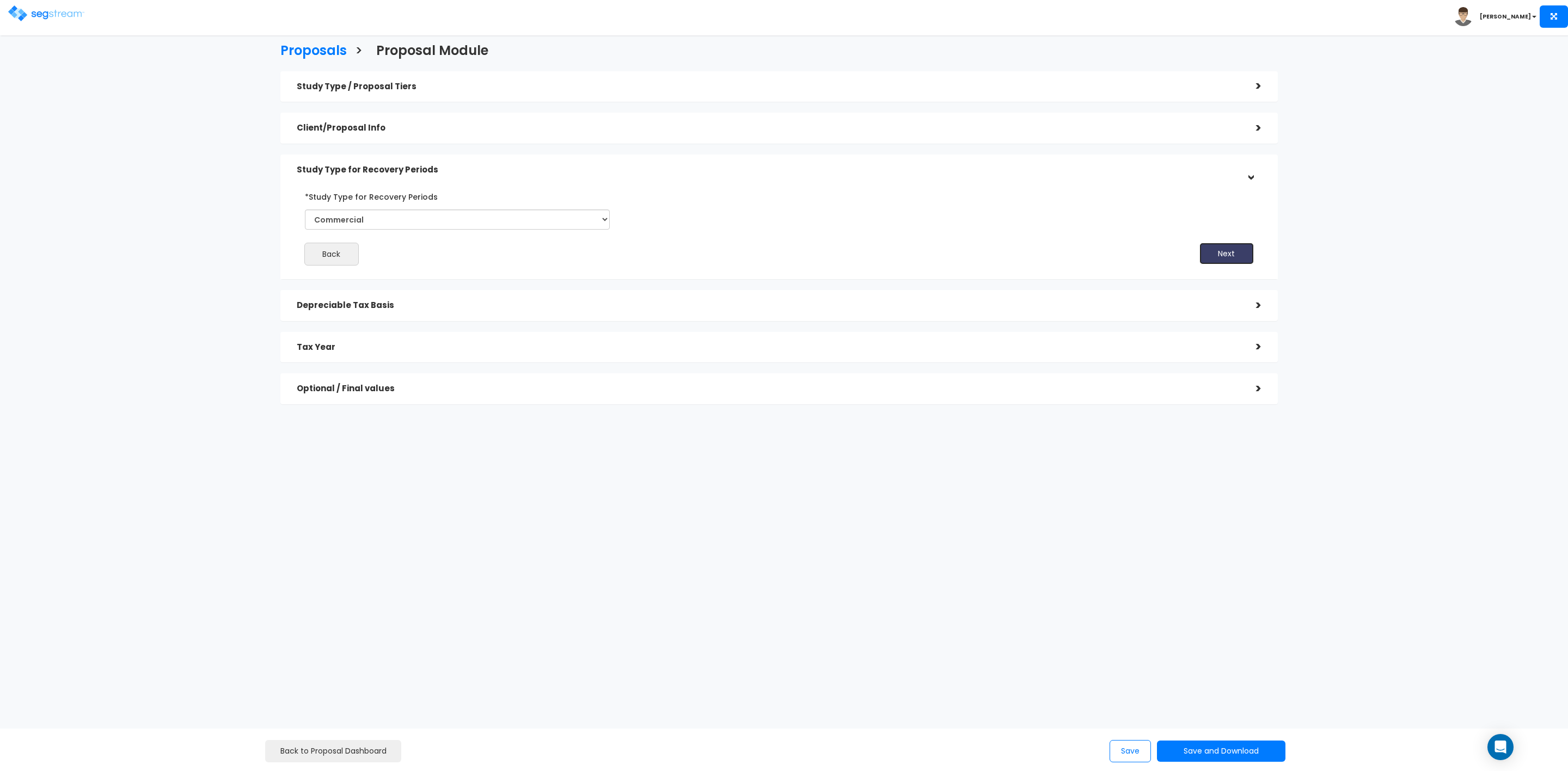
click at [1219, 249] on button "Next" at bounding box center [1226, 253] width 54 height 22
click at [420, 262] on input "*Depreciable Tax Basis" at bounding box center [420, 260] width 211 height 20
click at [435, 260] on input "*Depreciable Tax Basis" at bounding box center [420, 260] width 211 height 20
click at [415, 262] on input "*Depreciable Tax Basis" at bounding box center [420, 260] width 211 height 20
type input "417,778"
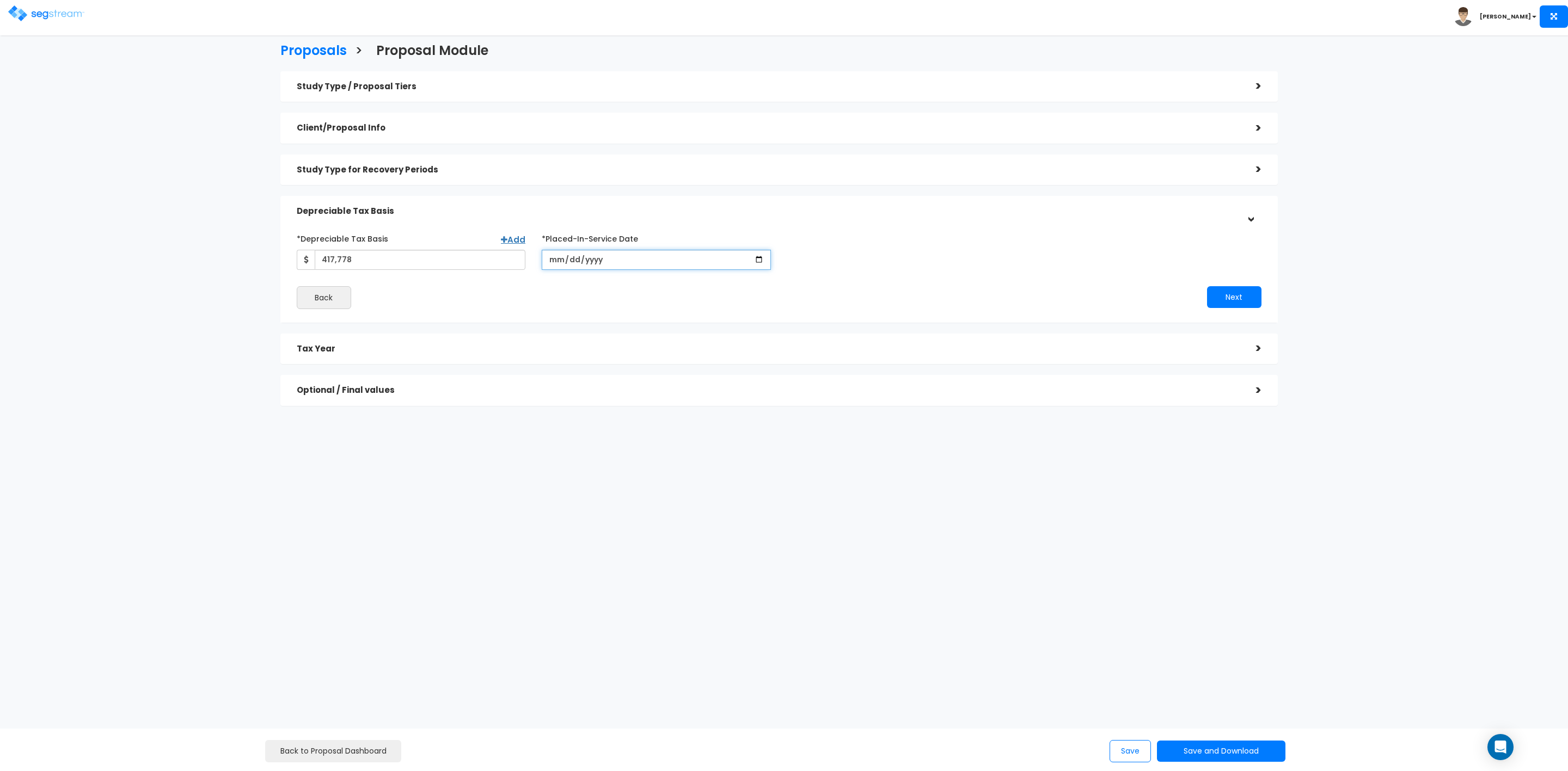
click at [551, 258] on input "date" at bounding box center [656, 260] width 229 height 20
type input "[DATE]"
click at [938, 260] on input "*Purchase/Contract Date" at bounding box center [902, 260] width 229 height 20
type input "[DATE]"
click at [1229, 295] on button "Next" at bounding box center [1234, 297] width 54 height 22
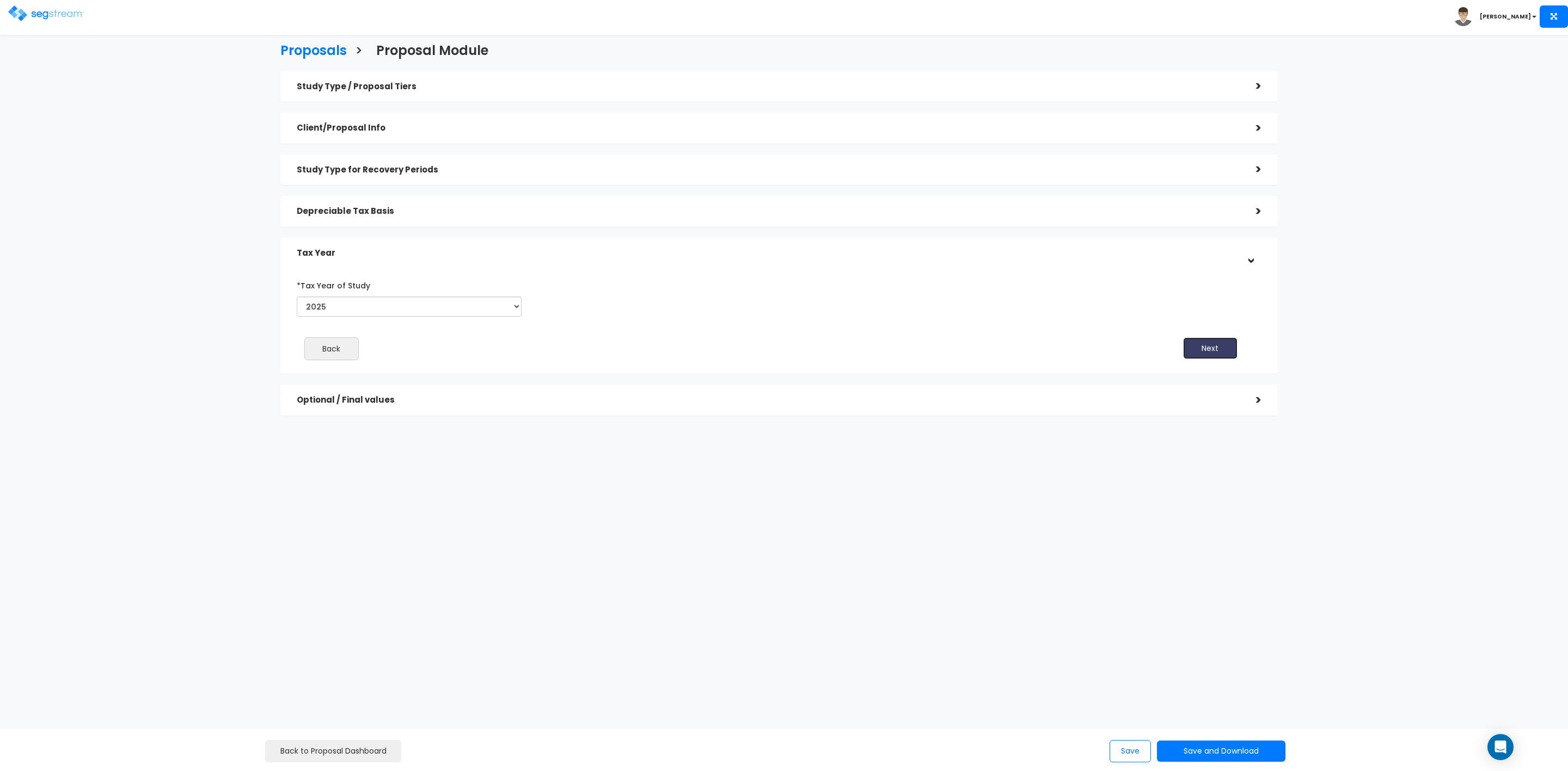
click at [1205, 347] on button "Next" at bounding box center [1210, 348] width 54 height 22
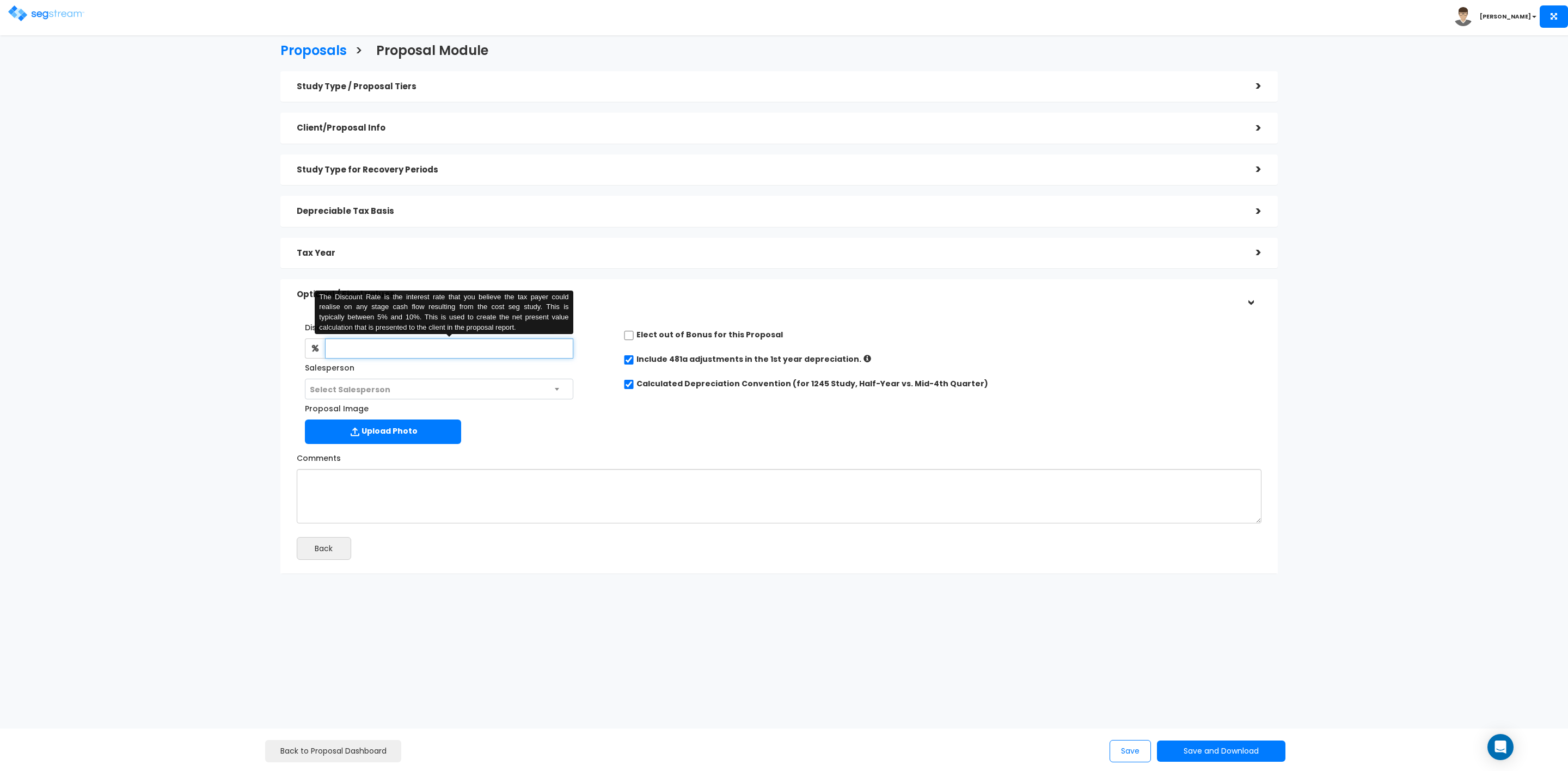
click at [380, 348] on input "text" at bounding box center [449, 348] width 249 height 20
type input "8"
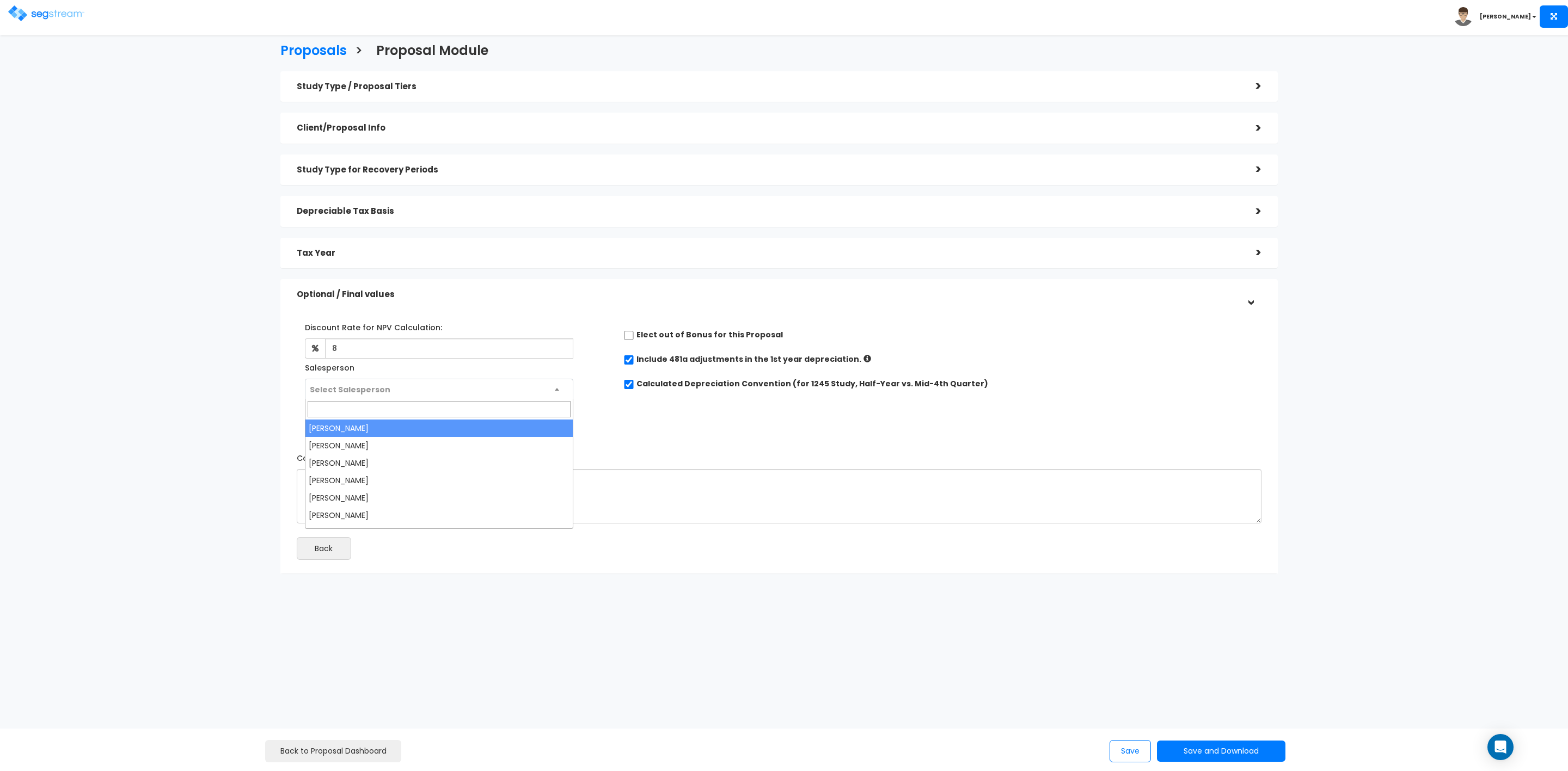
click at [429, 387] on span "Select Salesperson" at bounding box center [439, 390] width 268 height 21
select select "170"
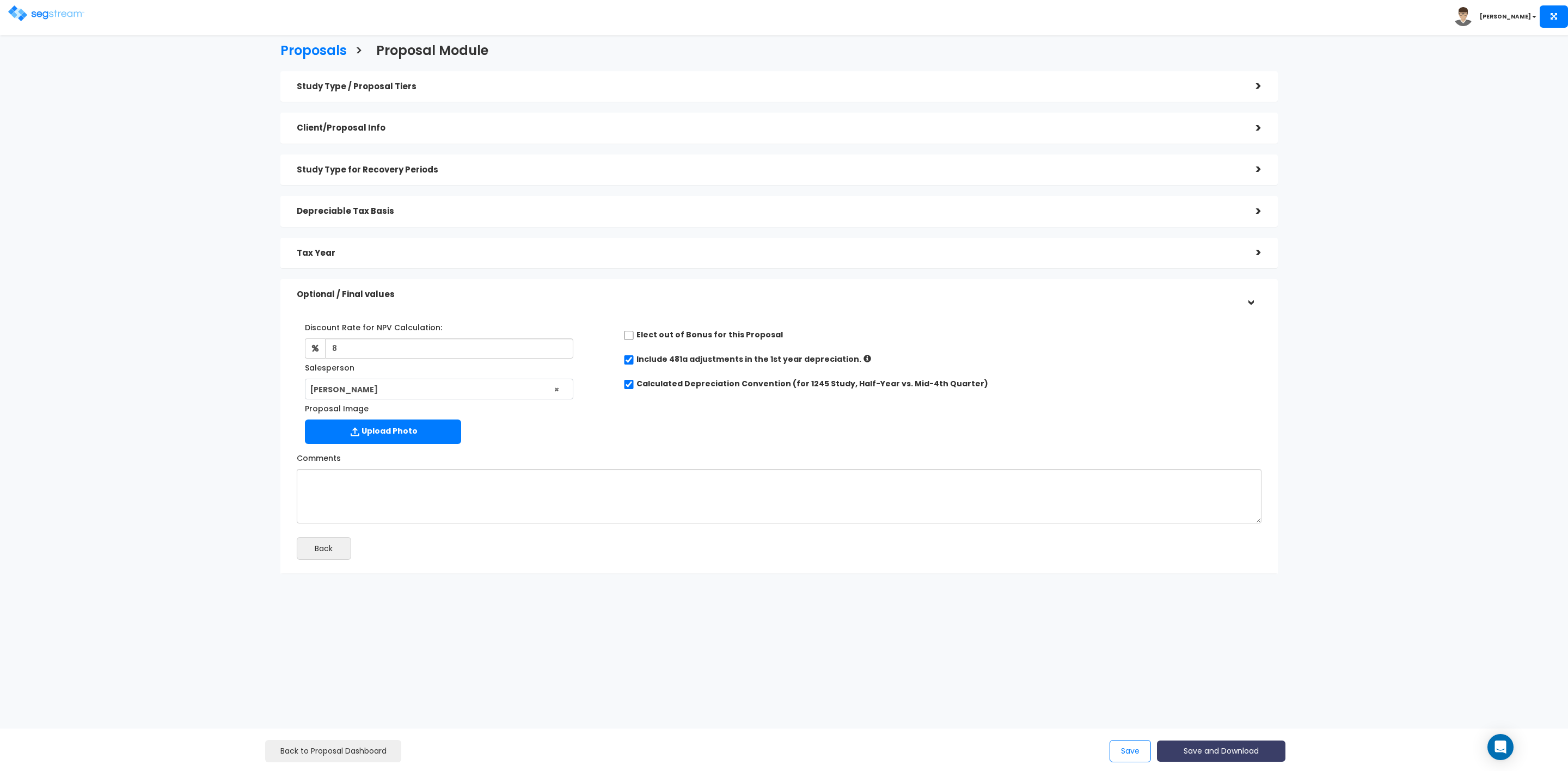
click at [1235, 757] on button "Save and Download" at bounding box center [1221, 751] width 129 height 22
click at [1232, 691] on link "Custom Proposal" at bounding box center [1248, 695] width 170 height 25
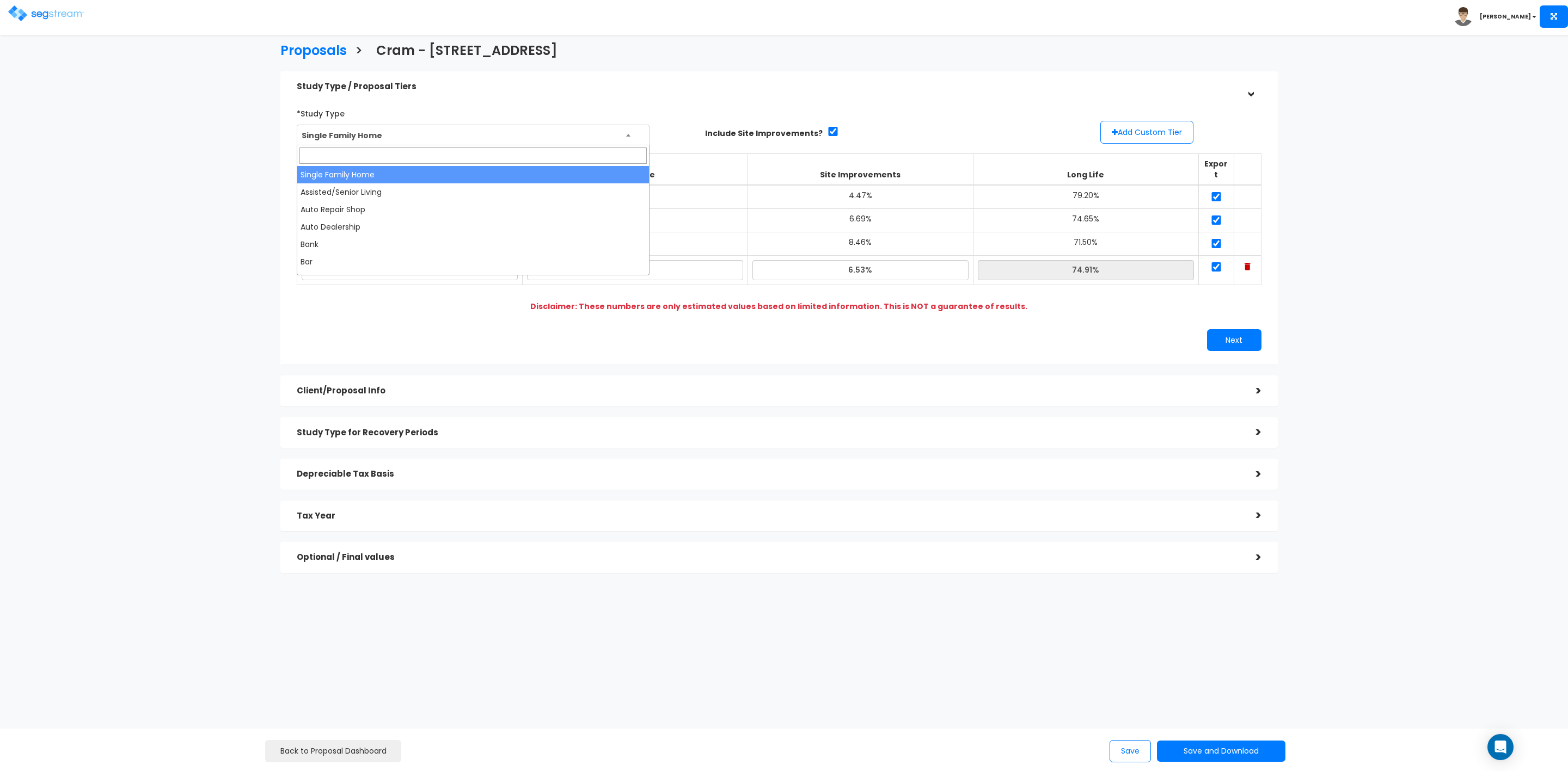
click at [538, 133] on span "Single Family Home" at bounding box center [474, 136] width 352 height 21
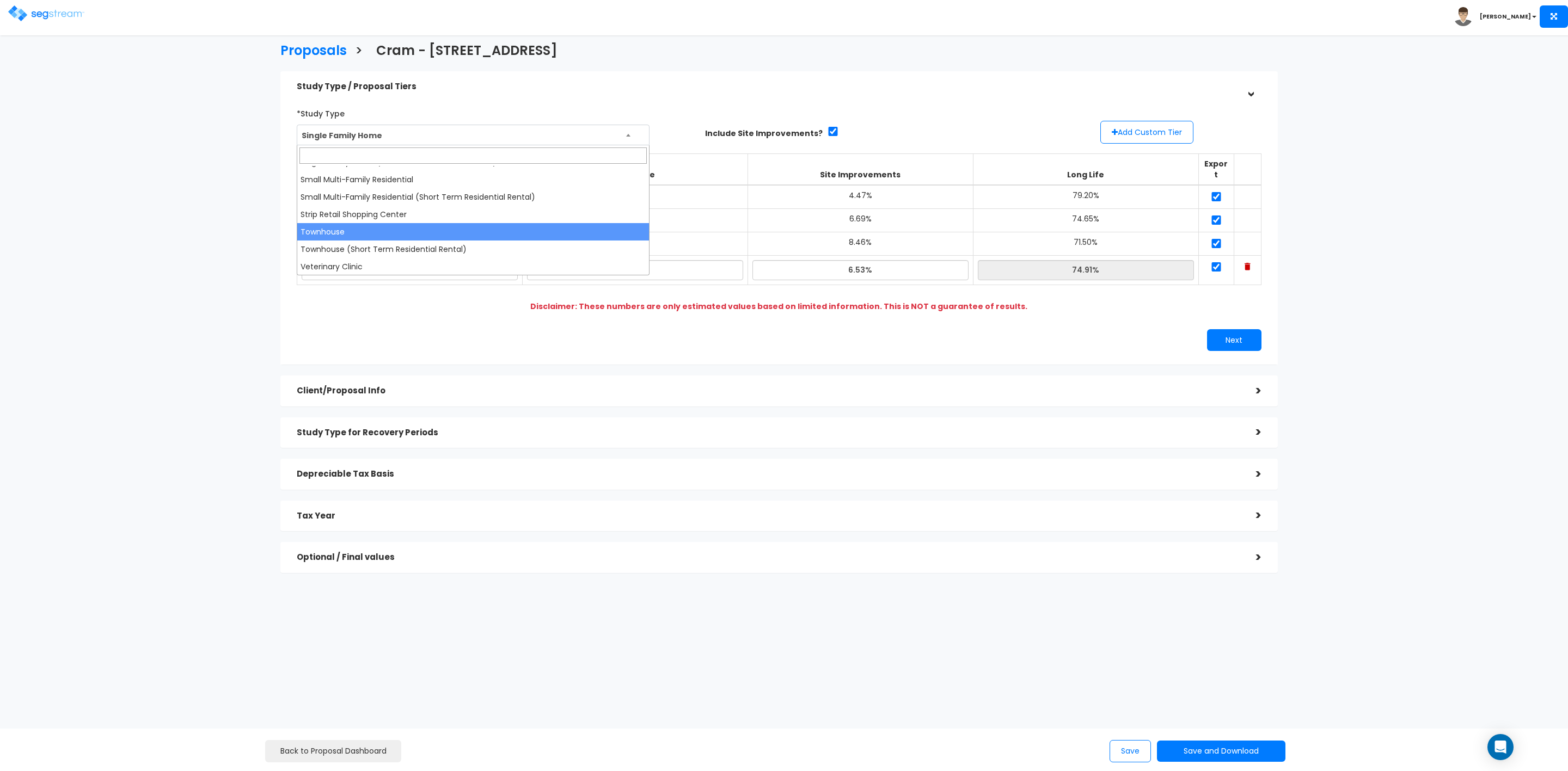
select select "144"
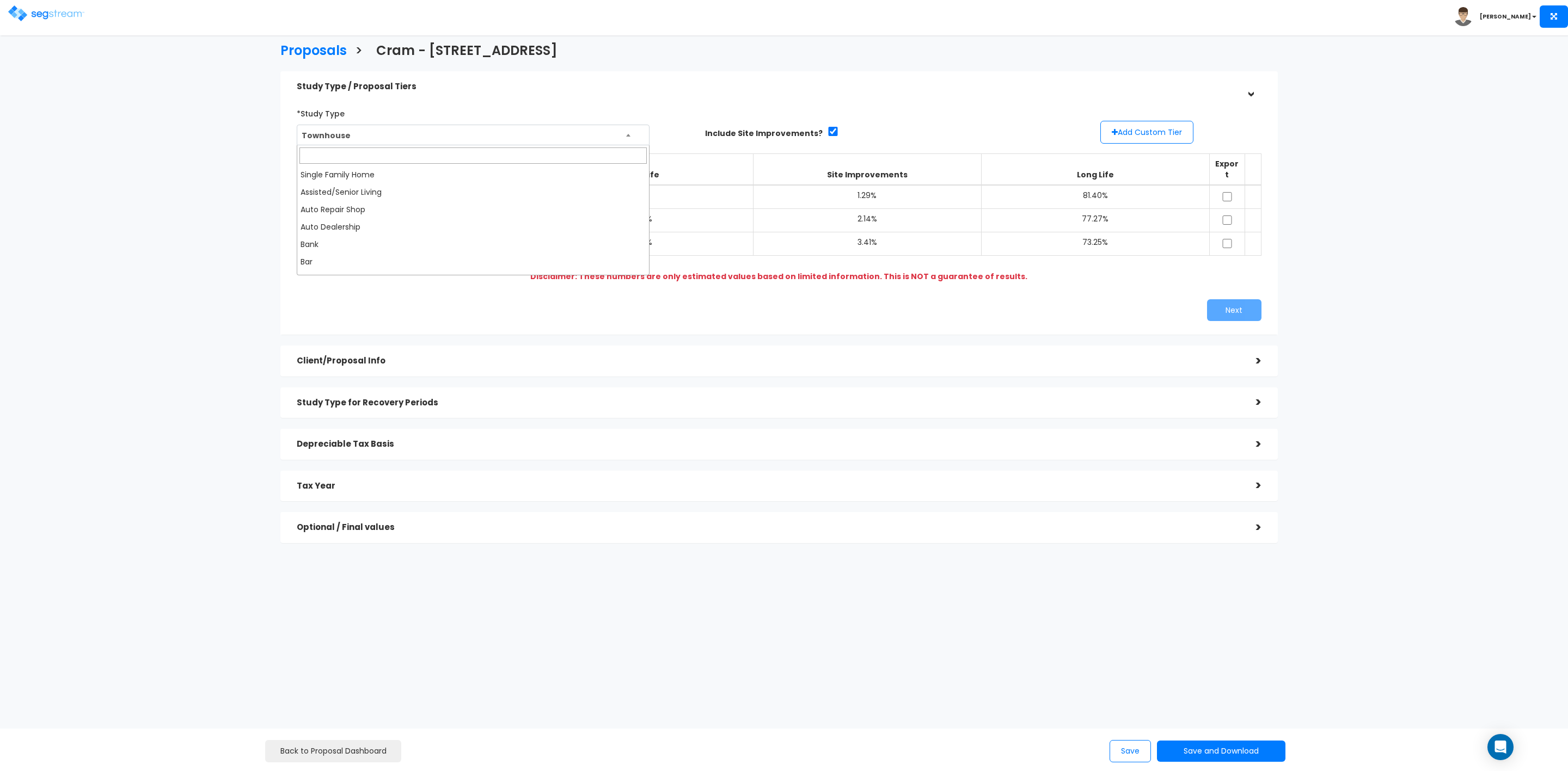
click at [557, 134] on span "Townhouse" at bounding box center [474, 136] width 352 height 21
click at [1054, 284] on div "*Study Type Single Family Home Assisted/Senior Living Auto Repair Shop Auto Dea…" at bounding box center [779, 213] width 981 height 228
click at [1150, 133] on button "Add Custom Tier" at bounding box center [1147, 132] width 93 height 23
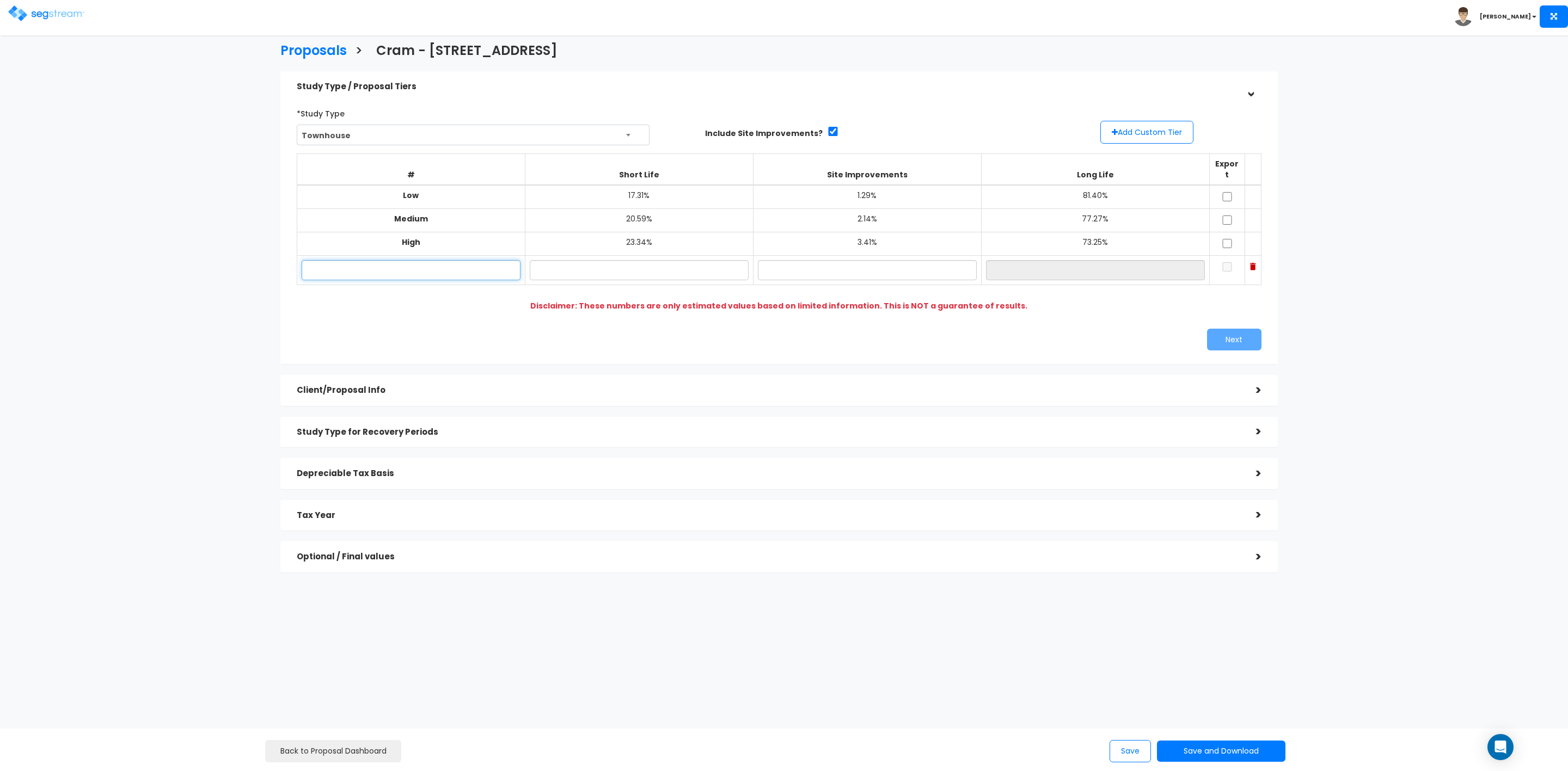
click at [479, 260] on input "text" at bounding box center [410, 270] width 219 height 20
type input "[STREET_ADDRESS]"
click at [643, 263] on input "text" at bounding box center [639, 270] width 219 height 20
type input "20.45%"
click at [870, 260] on input "text" at bounding box center [867, 270] width 219 height 20
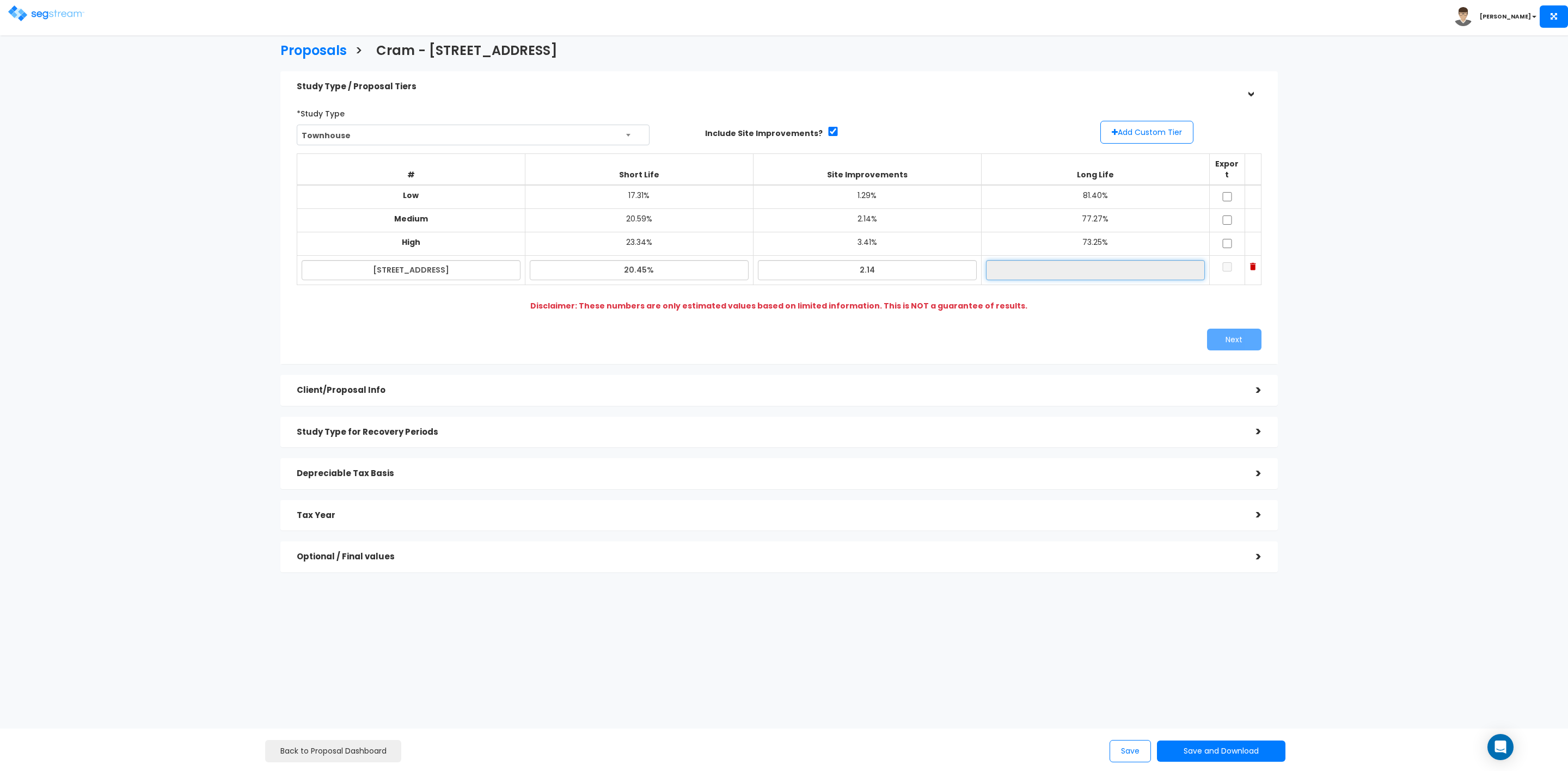
type input "2.14%"
type input "77.41%"
click at [1034, 264] on input "77.41%" at bounding box center [1095, 270] width 219 height 20
drag, startPoint x: 639, startPoint y: 258, endPoint x: 647, endPoint y: 262, distance: 8.9
click at [647, 262] on input "20.45%" at bounding box center [639, 270] width 219 height 20
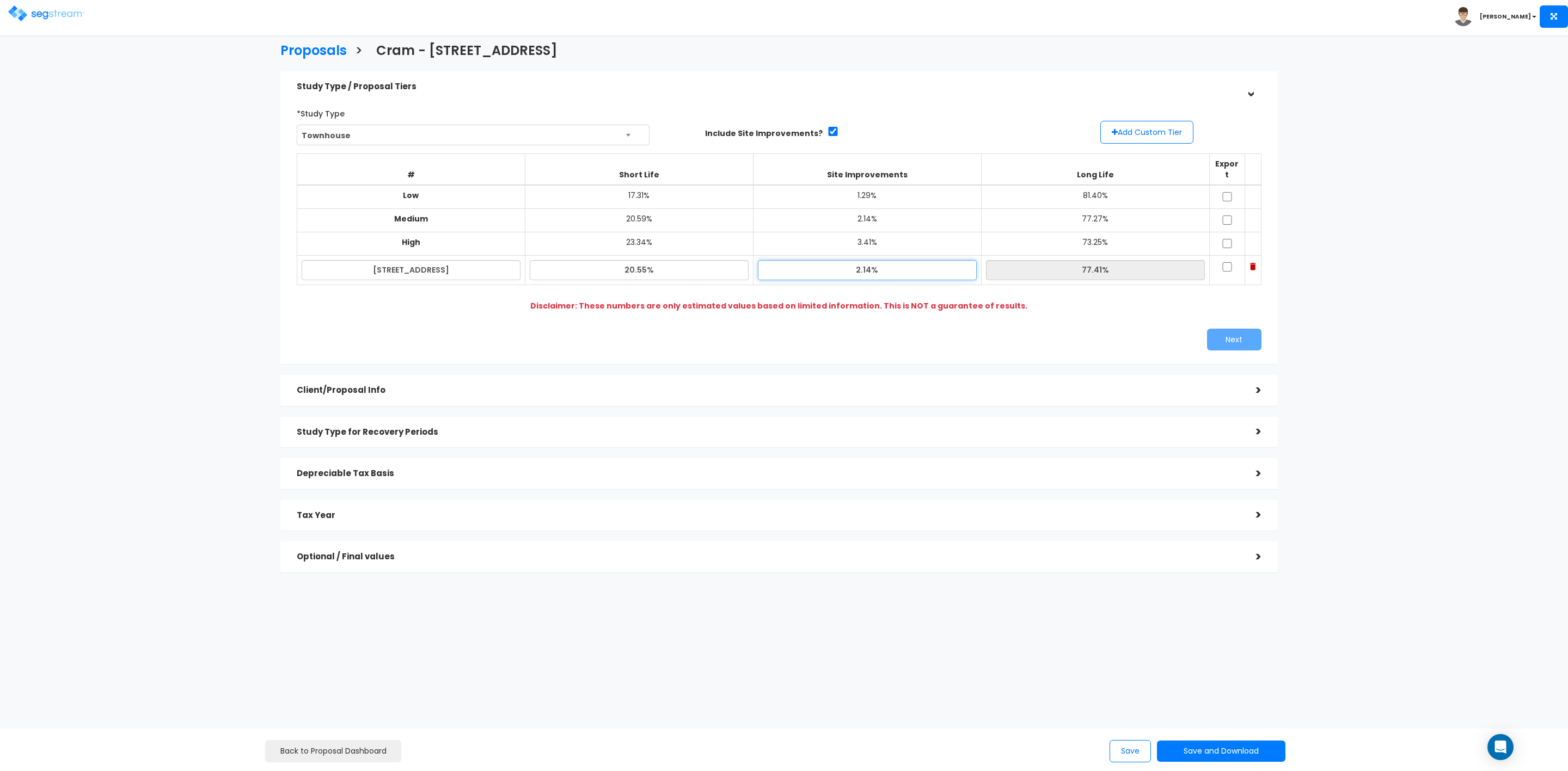
type input "20.55%"
type input "77.31%"
click at [810, 260] on input "2.14%" at bounding box center [867, 270] width 219 height 20
click at [640, 262] on input "20.55%" at bounding box center [639, 270] width 219 height 20
type input "20.65%"
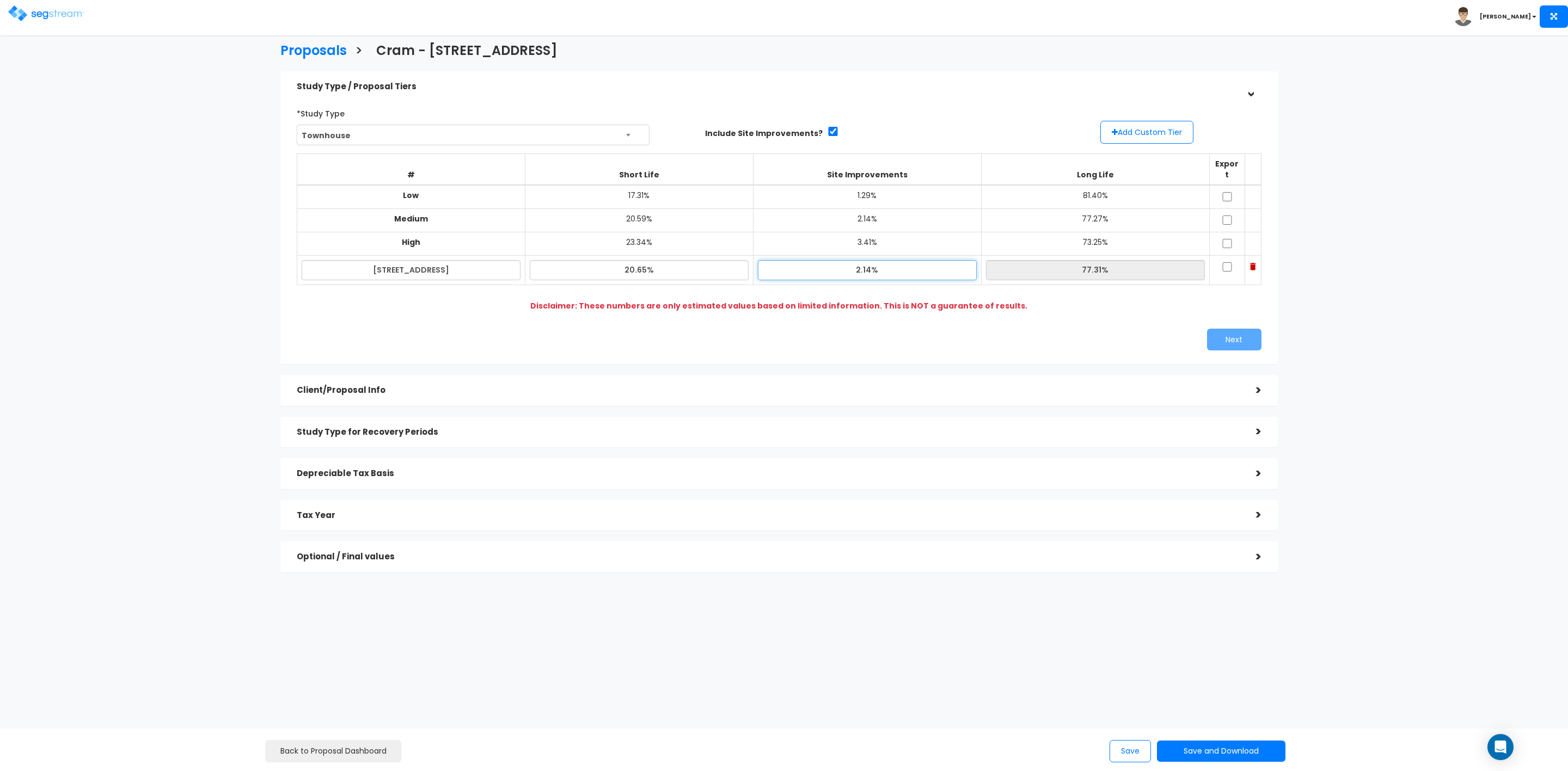
type input "77.21%"
click at [829, 260] on input "2.14%" at bounding box center [867, 270] width 219 height 20
click at [641, 262] on input "20.65%" at bounding box center [639, 270] width 219 height 20
type input "20.95%"
type input "76.91%"
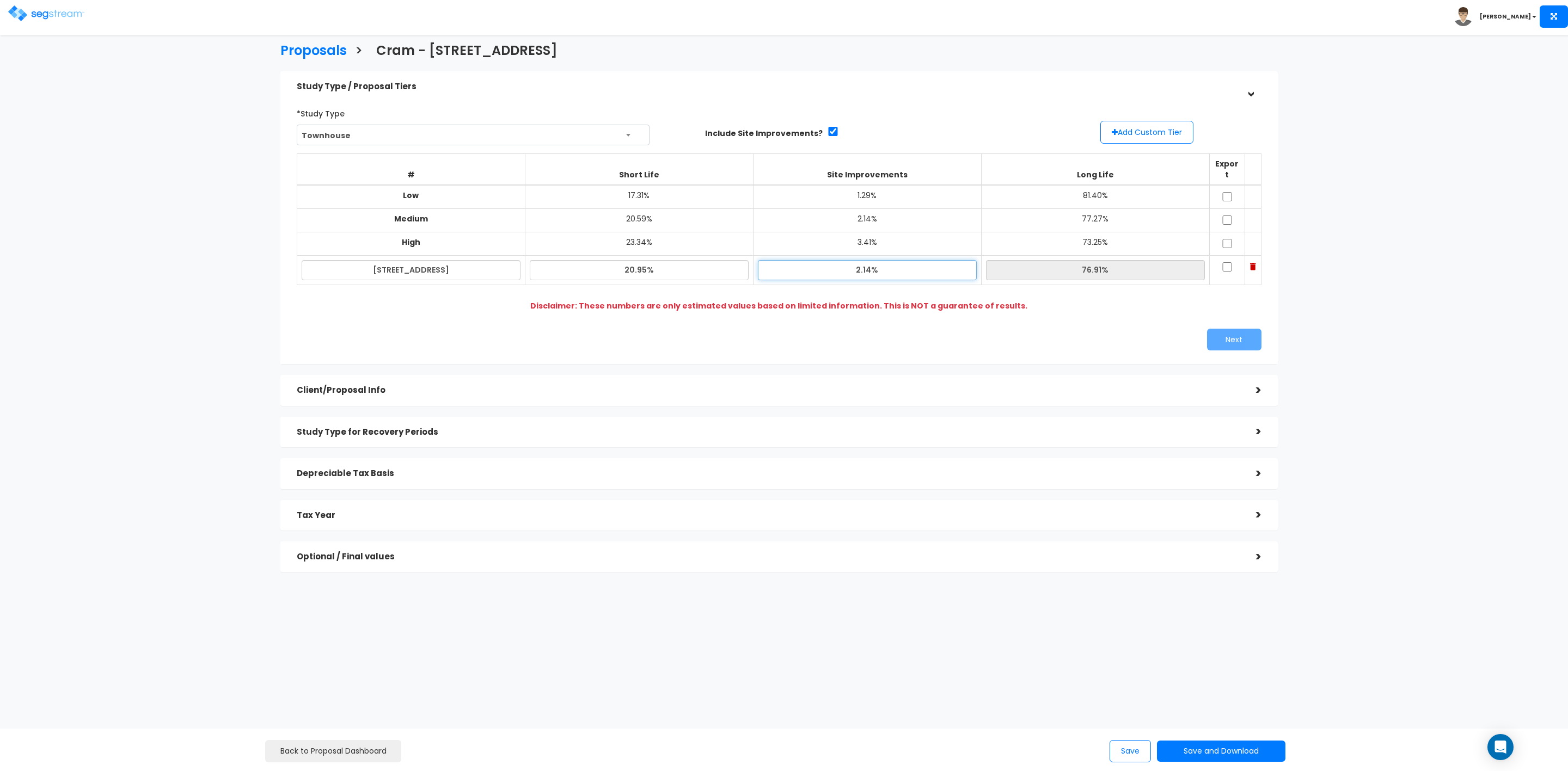
click at [795, 260] on input "2.14%" at bounding box center [867, 270] width 219 height 20
click at [1229, 192] on input "checkbox" at bounding box center [1227, 197] width 11 height 9
checkbox input "true"
click at [1225, 216] on td at bounding box center [1227, 220] width 35 height 23
click at [1230, 215] on input "checkbox" at bounding box center [1227, 220] width 11 height 9
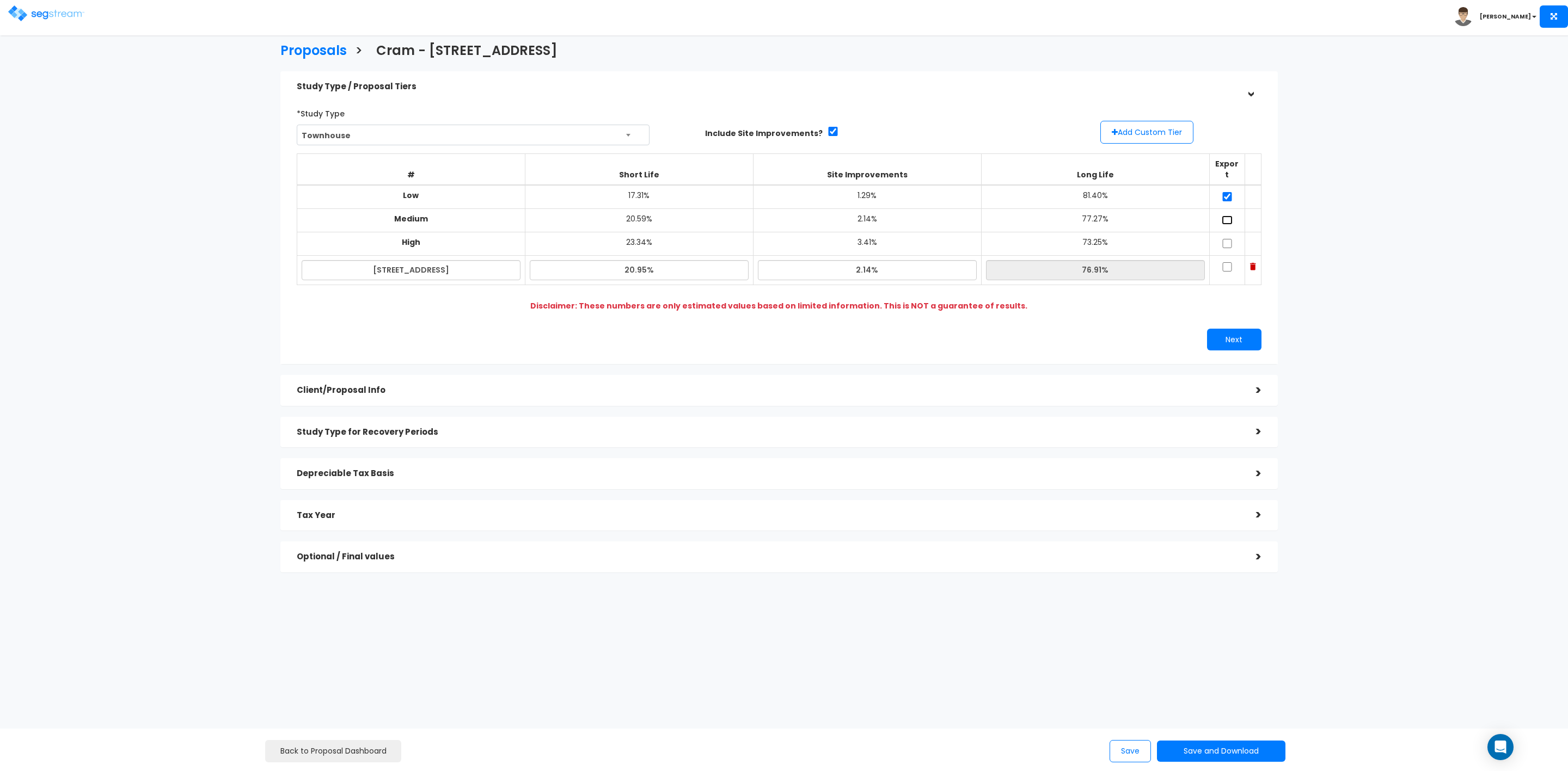
checkbox input "true"
click at [1225, 239] on input "checkbox" at bounding box center [1227, 243] width 11 height 9
checkbox input "true"
click at [1227, 263] on td at bounding box center [1227, 270] width 35 height 29
click at [1224, 262] on input "checkbox" at bounding box center [1227, 267] width 11 height 9
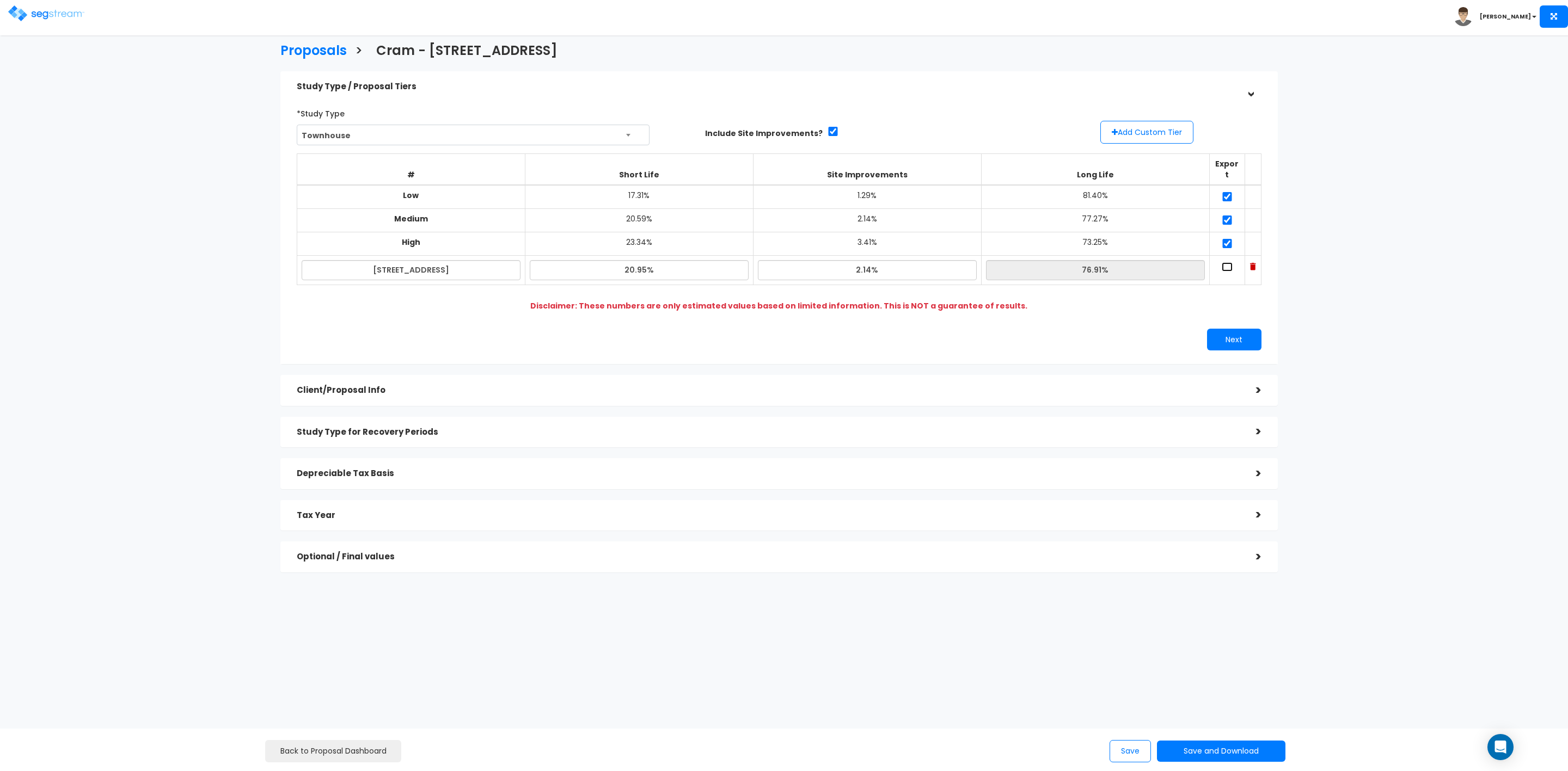
checkbox input "true"
click at [1220, 329] on button "Next" at bounding box center [1234, 339] width 54 height 22
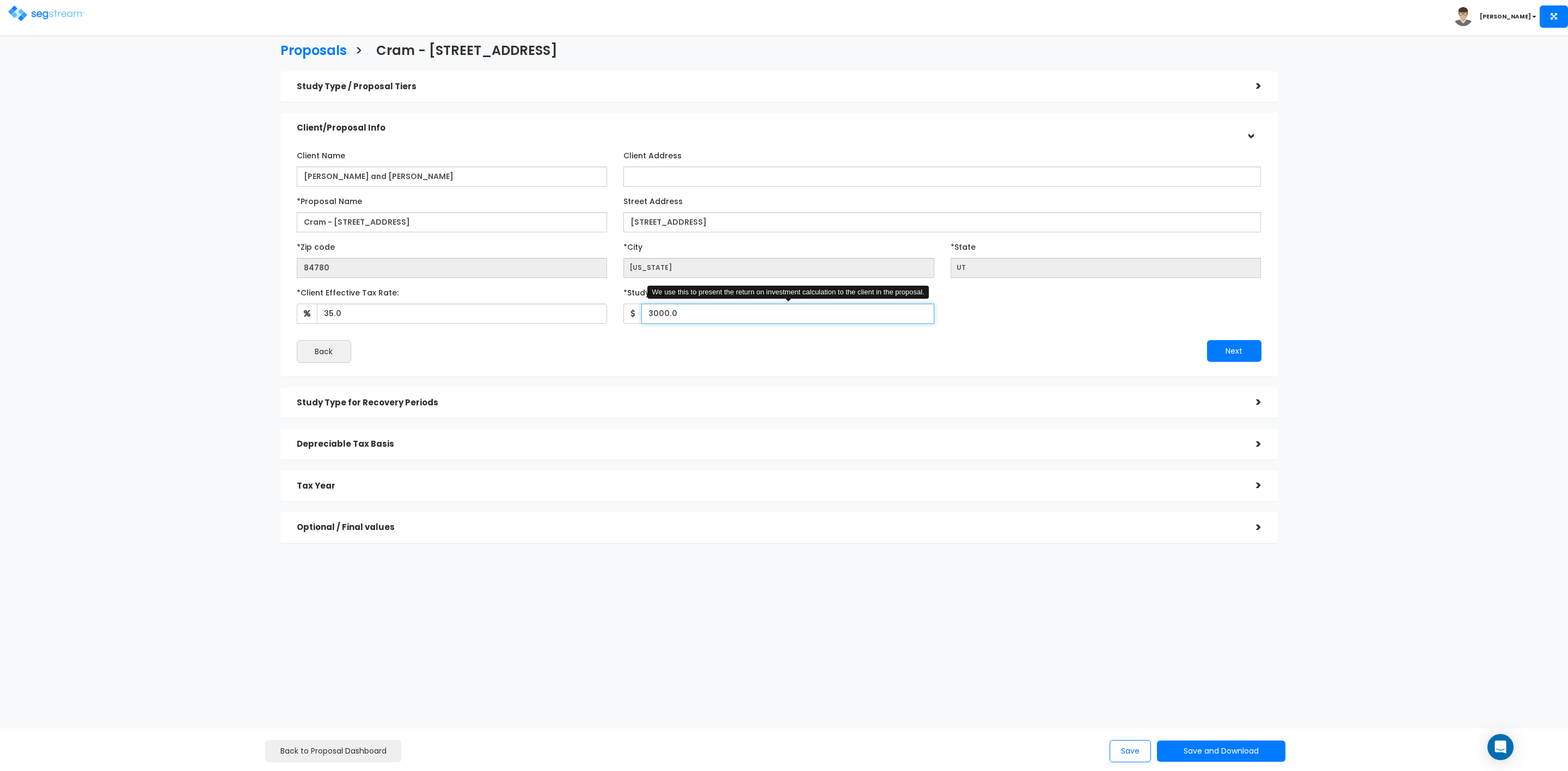
drag, startPoint x: 658, startPoint y: 312, endPoint x: 667, endPoint y: 314, distance: 9.2
click at [667, 314] on input "3000.0" at bounding box center [788, 314] width 293 height 20
type input "3,035"
click at [555, 331] on div "Client Name [PERSON_NAME] and [PERSON_NAME] Client Address 84780" at bounding box center [779, 254] width 965 height 217
click at [1221, 346] on button "Next" at bounding box center [1234, 351] width 54 height 22
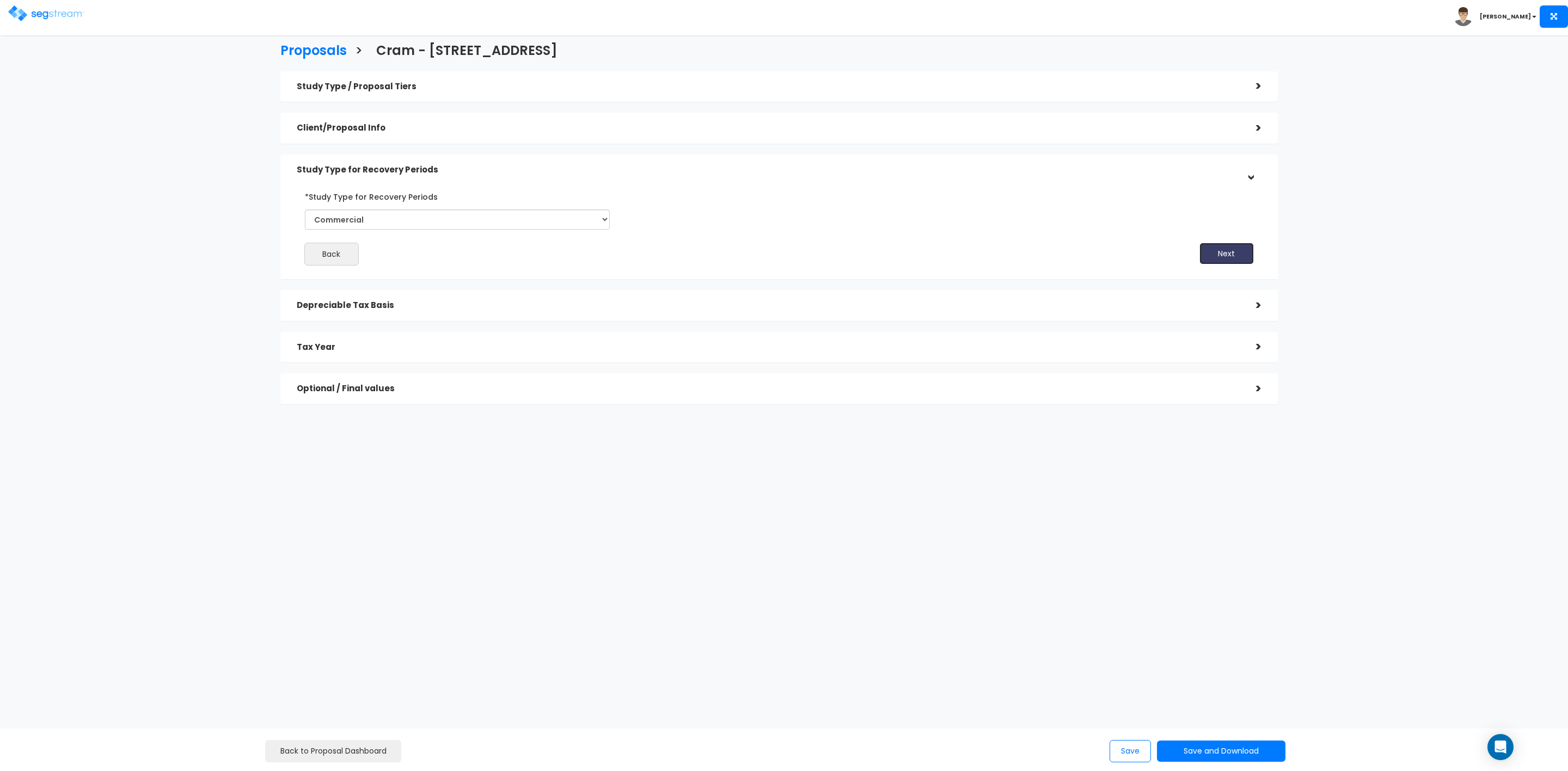
click at [1230, 255] on button "Next" at bounding box center [1226, 253] width 54 height 22
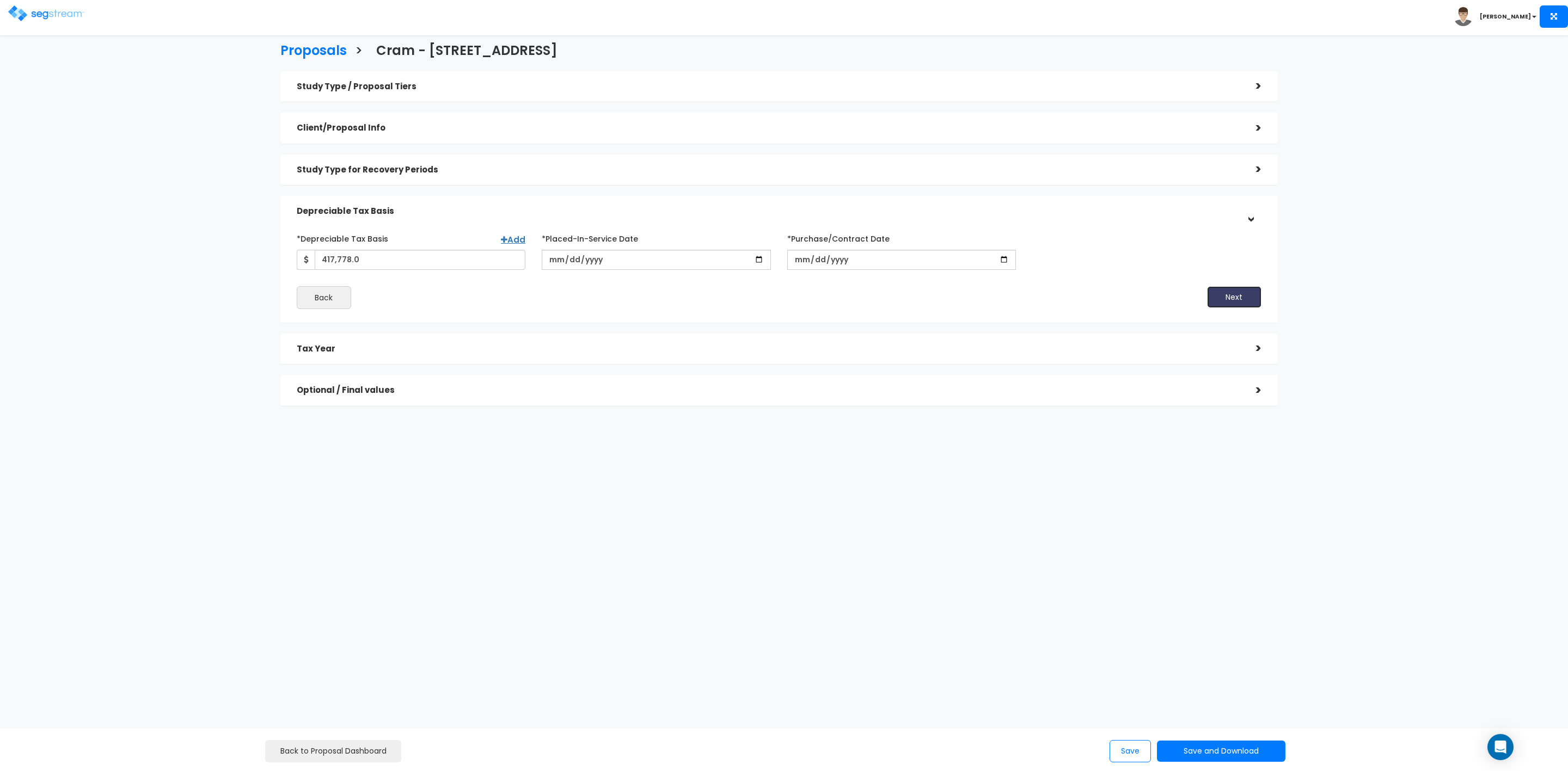
click at [1234, 293] on button "Next" at bounding box center [1234, 297] width 54 height 22
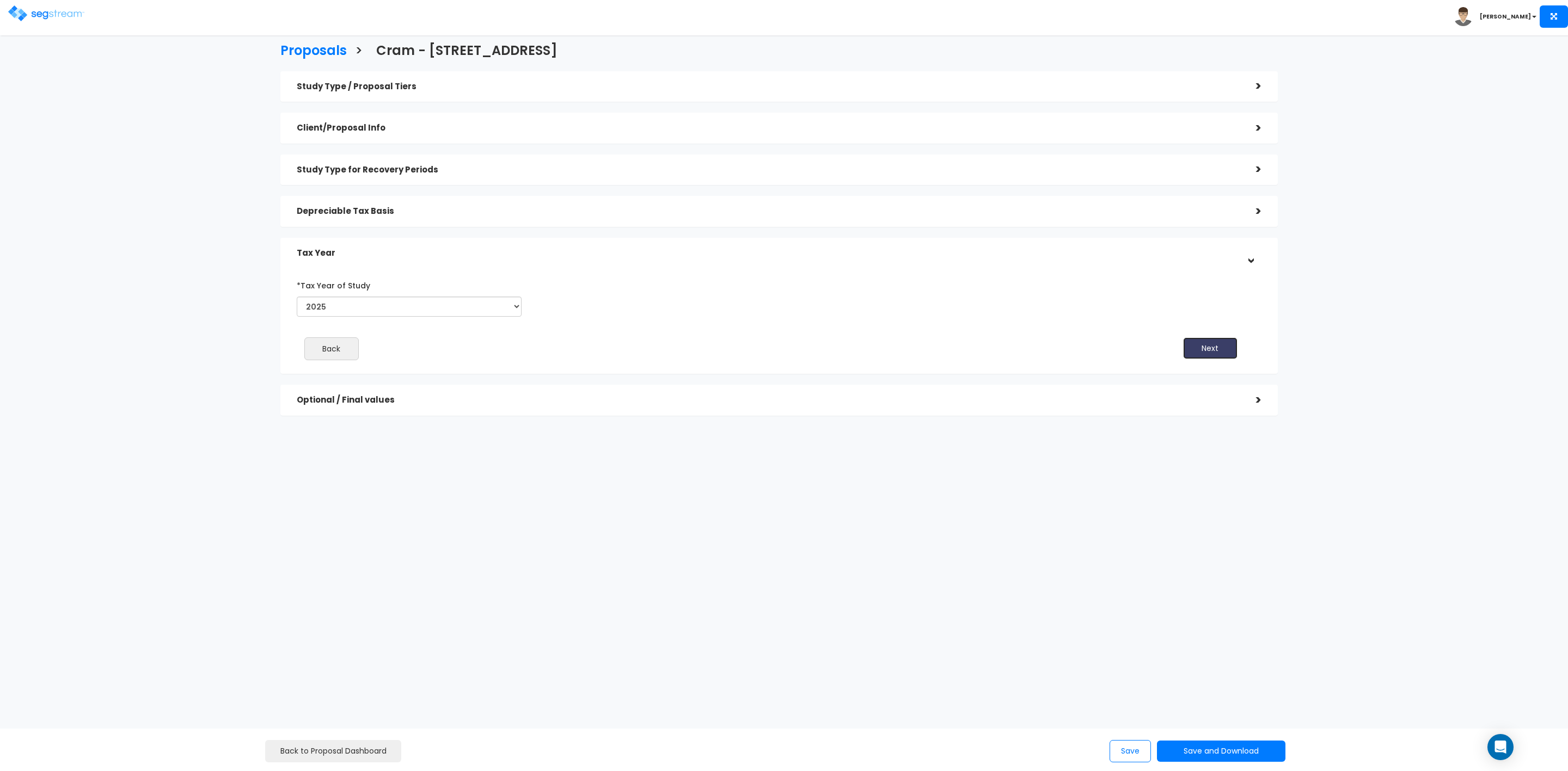
click at [1207, 343] on button "Next" at bounding box center [1210, 348] width 54 height 22
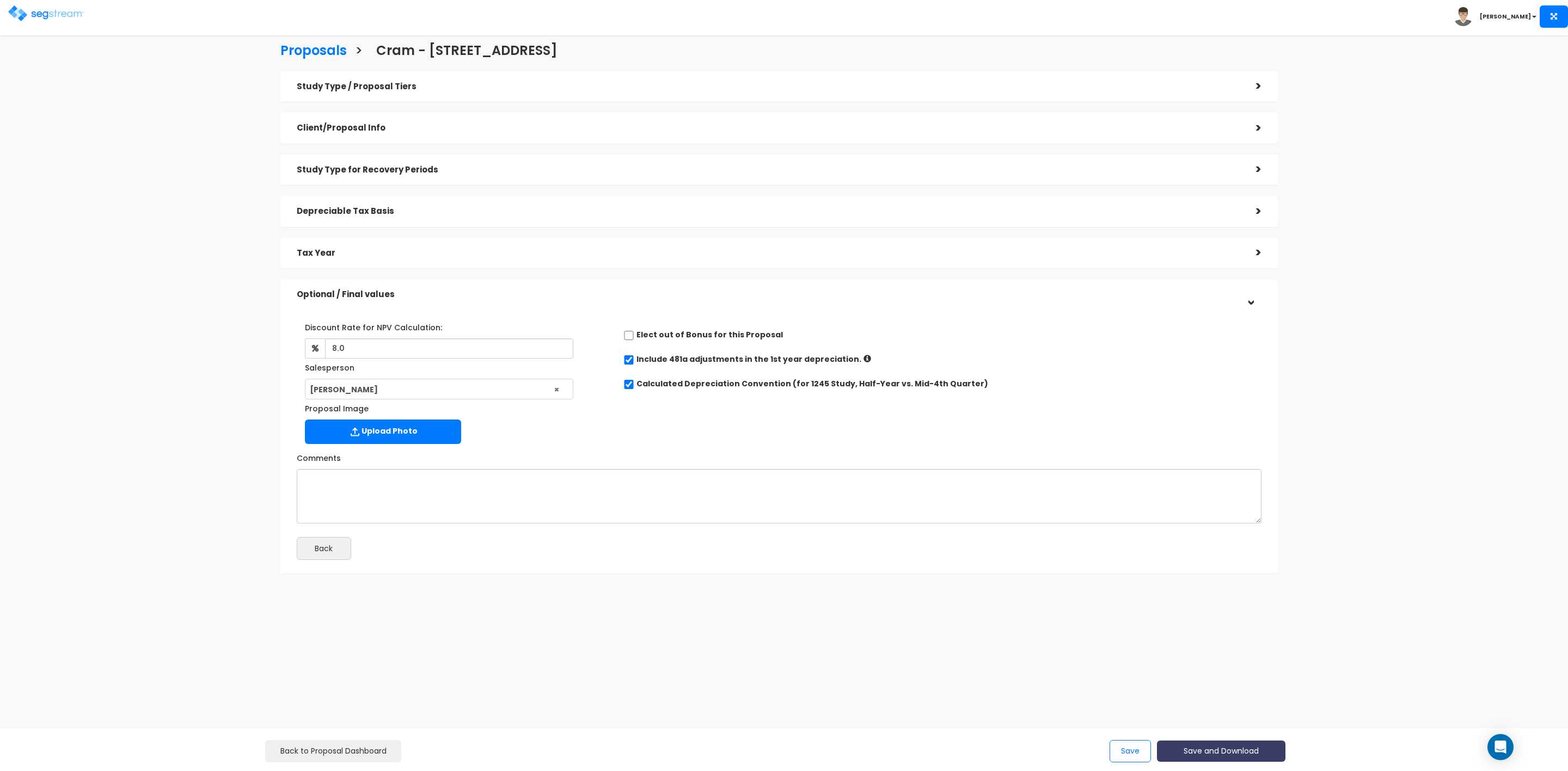
click at [1196, 748] on button "Save and Download" at bounding box center [1221, 751] width 129 height 22
click at [1238, 691] on link "Custom Proposal" at bounding box center [1248, 695] width 170 height 25
click at [190, 239] on div "Proposals > Cram - [STREET_ADDRESS] Study Type / Proposal Tiers > *Study Type S…" at bounding box center [779, 311] width 1293 height 837
click at [1127, 751] on button "Save" at bounding box center [1130, 751] width 41 height 22
click at [1260, 87] on div ">" at bounding box center [1250, 86] width 22 height 17
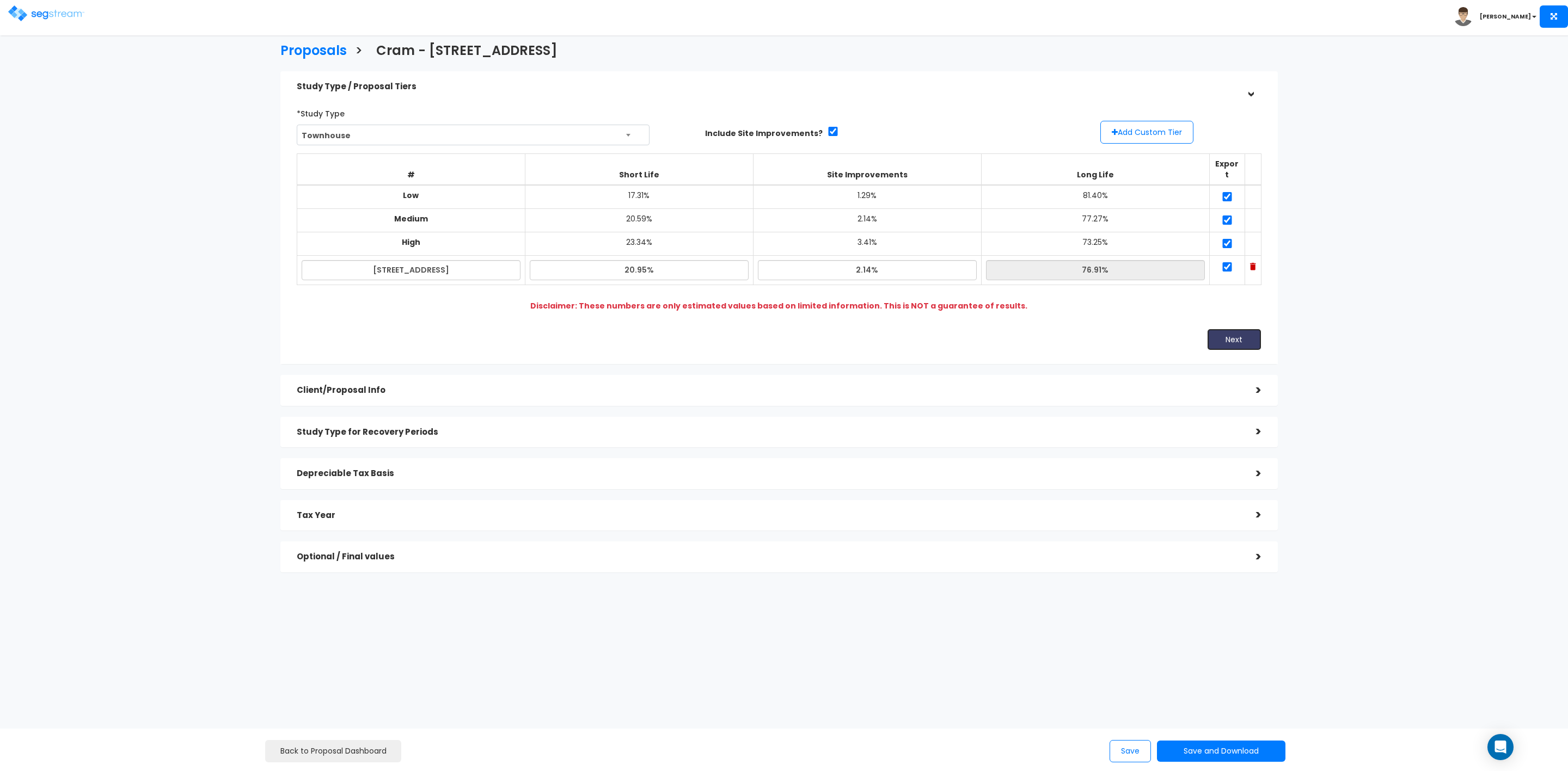
click at [1243, 332] on button "Next" at bounding box center [1234, 339] width 54 height 22
